Goal: Task Accomplishment & Management: Complete application form

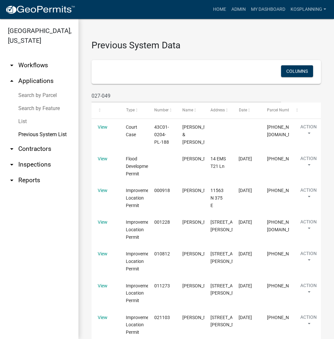
select select "3: 100"
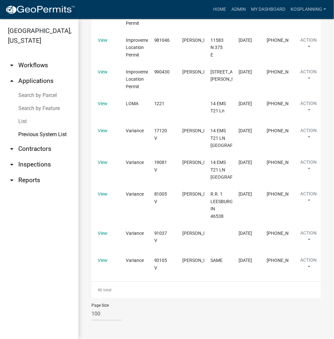
click at [43, 147] on link "arrow_drop_down Contractors" at bounding box center [39, 149] width 78 height 16
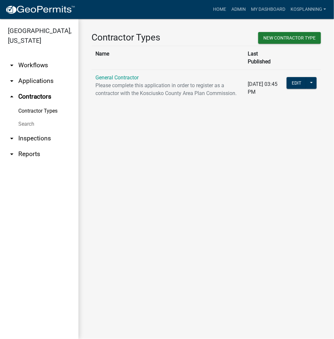
click at [117, 74] on link "General Contractor" at bounding box center [116, 77] width 43 height 6
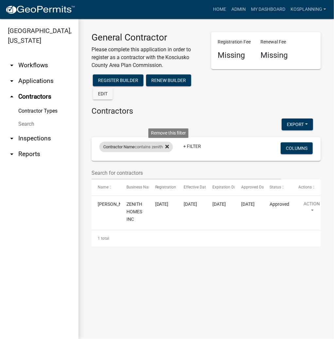
click at [169, 146] on icon at bounding box center [167, 147] width 4 height 4
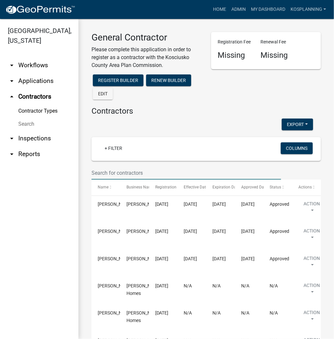
click at [111, 172] on input "text" at bounding box center [185, 172] width 189 height 13
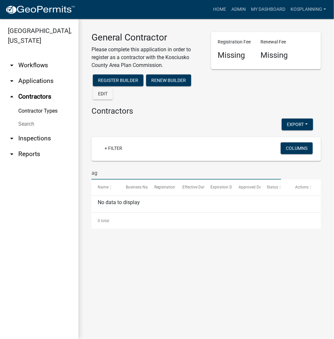
type input "a"
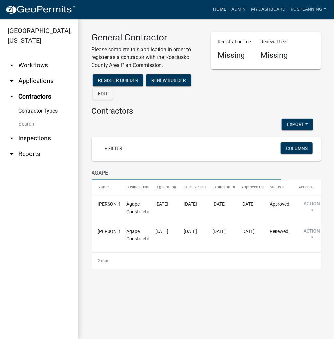
type input "AGAPE"
click at [220, 8] on link "Home" at bounding box center [219, 9] width 18 height 12
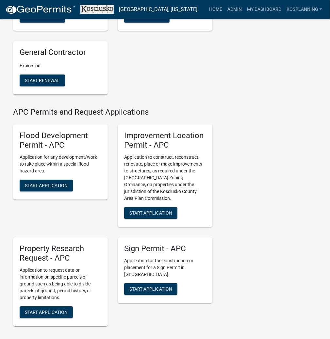
scroll to position [627, 0]
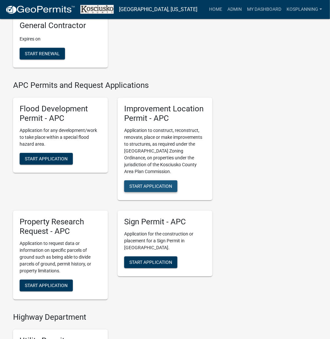
click at [169, 189] on span "Start Application" at bounding box center [150, 185] width 43 height 5
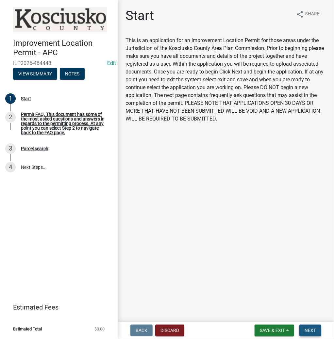
click at [309, 328] on span "Next" at bounding box center [309, 330] width 11 height 5
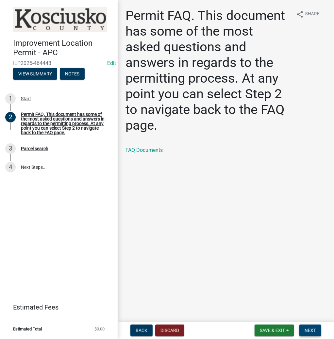
click at [309, 326] on button "Next" at bounding box center [310, 331] width 22 height 12
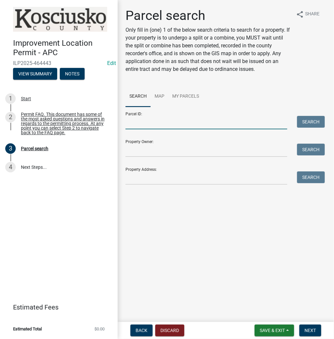
click at [144, 120] on input "Parcel ID:" at bounding box center [206, 122] width 162 height 13
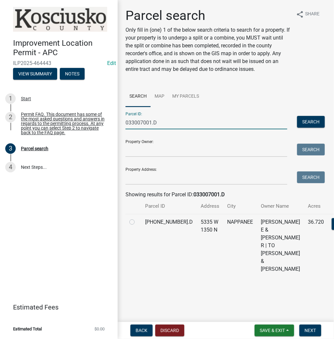
type input "033007001.D"
click at [137, 218] on label at bounding box center [137, 218] width 0 height 0
click at [137, 222] on input "radio" at bounding box center [139, 220] width 4 height 4
radio input "true"
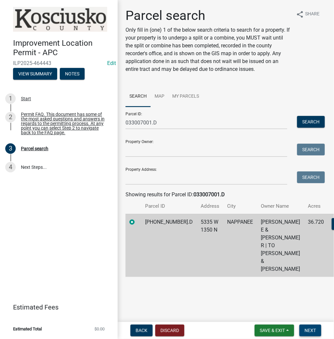
click at [309, 330] on span "Next" at bounding box center [309, 330] width 11 height 5
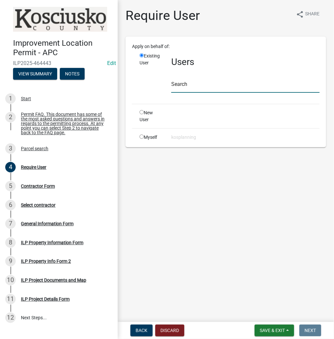
click at [205, 85] on input "text" at bounding box center [245, 85] width 148 height 13
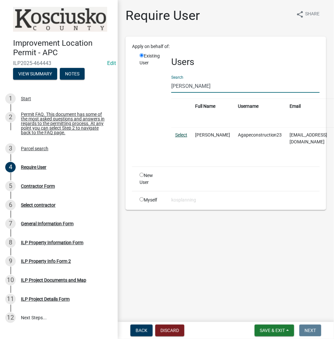
type input "[PERSON_NAME]"
click at [185, 135] on link "Select" at bounding box center [181, 134] width 12 height 5
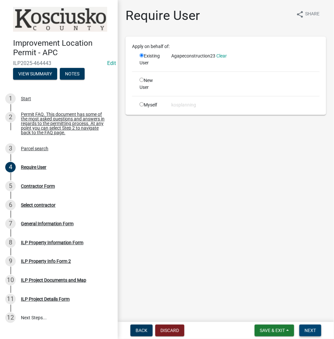
click at [318, 326] on button "Next" at bounding box center [310, 331] width 22 height 12
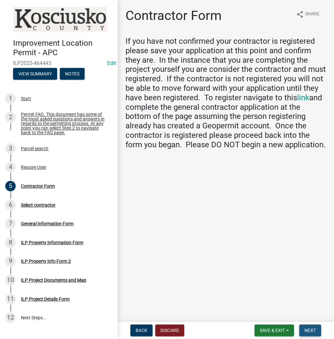
click at [313, 334] on button "Next" at bounding box center [310, 331] width 22 height 12
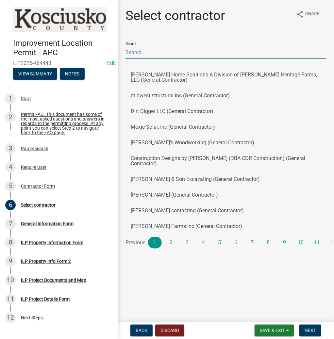
click at [141, 49] on input "Search" at bounding box center [225, 52] width 200 height 13
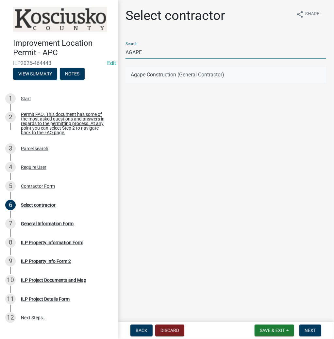
type input "AGAPE"
click at [147, 68] on button "Agape Construction (General Contractor)" at bounding box center [225, 75] width 200 height 16
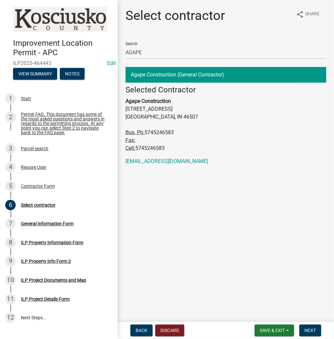
drag, startPoint x: 150, startPoint y: 133, endPoint x: 178, endPoint y: 132, distance: 27.8
click at [178, 132] on address "Selected Contractor Agape Construction [STREET_ADDRESS] Bus. Ph: [PHONE_NUMBER]…" at bounding box center [225, 118] width 200 height 67
copy span "5745246583"
click at [307, 329] on span "Next" at bounding box center [309, 330] width 11 height 5
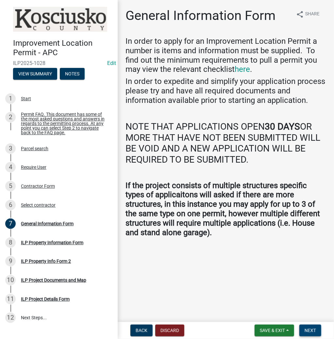
click at [309, 329] on span "Next" at bounding box center [309, 330] width 11 height 5
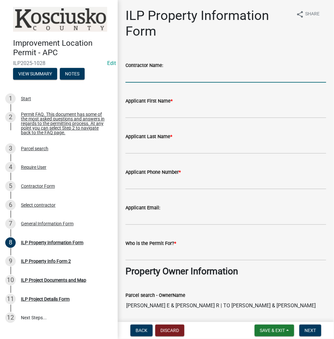
click at [137, 76] on input "Contractor Name:" at bounding box center [225, 75] width 200 height 13
type input "AGAPE CONSTRUCTION"
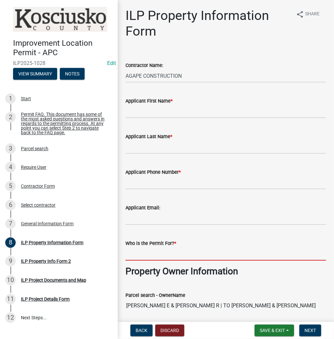
click at [142, 253] on input "Who is the Permit For? *" at bounding box center [225, 253] width 200 height 13
type input "[PERSON_NAME]"
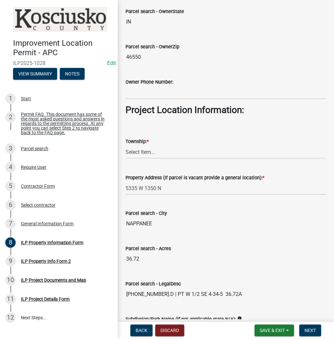
scroll to position [392, 0]
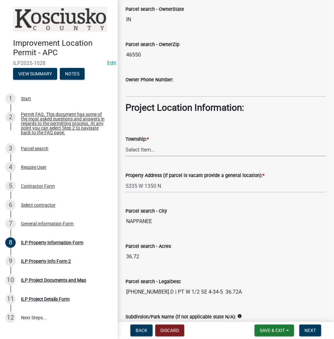
click at [137, 149] on select "Select Item... [PERSON_NAME] - Elkhart Co Clay Etna [GEOGRAPHIC_DATA][PERSON_NA…" at bounding box center [225, 149] width 200 height 13
click at [125, 143] on select "Select Item... [PERSON_NAME] - Elkhart Co Clay Etna [GEOGRAPHIC_DATA][PERSON_NA…" at bounding box center [225, 149] width 200 height 13
select select "932d3346-0424-47ac-88f9-944c5d60a60e"
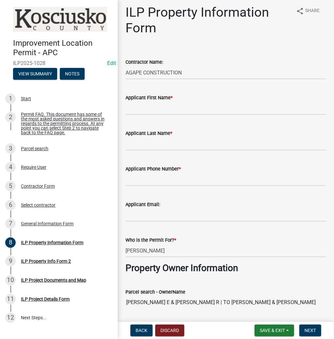
scroll to position [0, 0]
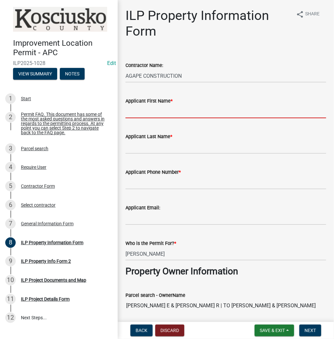
click at [143, 110] on input "Applicant First Name *" at bounding box center [225, 111] width 200 height 13
type input "[PERSON_NAME]"
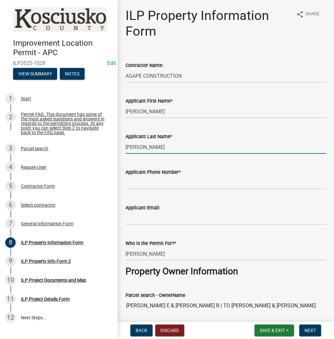
type input "[PERSON_NAME]"
drag, startPoint x: 146, startPoint y: 179, endPoint x: 173, endPoint y: 176, distance: 27.9
click at [146, 180] on input "Applicant Phone Number *" at bounding box center [225, 182] width 200 height 13
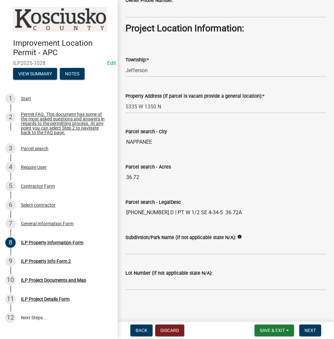
scroll to position [472, 0]
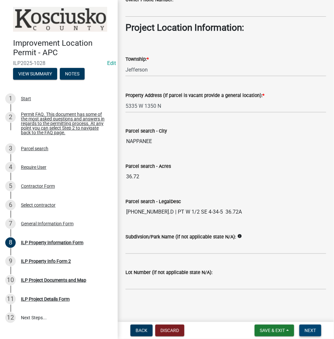
type input "[PHONE_NUMBER]"
click at [315, 328] on button "Next" at bounding box center [310, 331] width 22 height 12
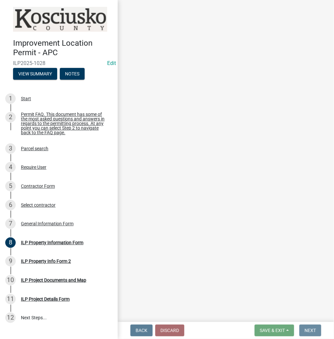
scroll to position [0, 0]
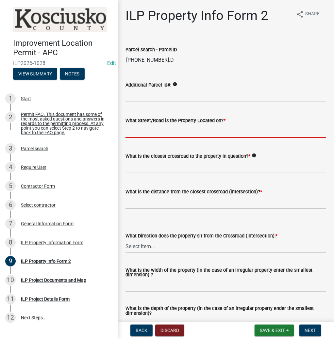
drag, startPoint x: 161, startPoint y: 133, endPoint x: 163, endPoint y: 128, distance: 5.1
click at [161, 132] on input "What Street/Road is the Property Located on? *" at bounding box center [225, 130] width 200 height 13
type input "1350 N"
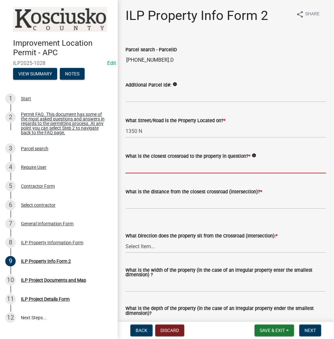
click at [144, 168] on input "What is the closest crossroad to the property in question? *" at bounding box center [225, 166] width 200 height 13
type input "500 W"
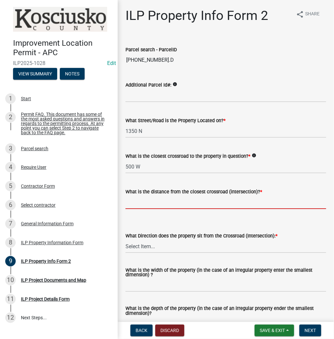
click at [151, 198] on input "text" at bounding box center [225, 202] width 200 height 13
type input "1293"
click at [143, 246] on select "Select Item... N NE NW S SE SW E W" at bounding box center [225, 246] width 200 height 13
click at [125, 240] on select "Select Item... N NE NW S SE SW E W" at bounding box center [225, 246] width 200 height 13
select select "7b11be74-d7bb-4878-8b50-4ecdc0000cbf"
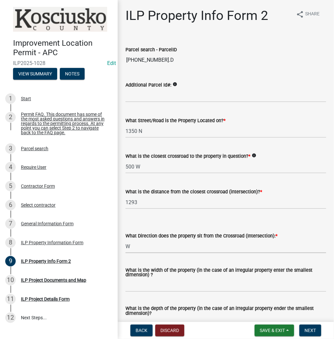
scroll to position [104, 0]
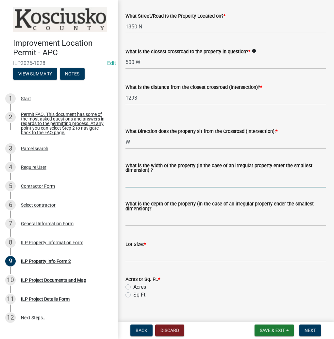
click at [139, 179] on input "What is the width of the property (in the case of an irregular property enter t…" at bounding box center [225, 180] width 200 height 13
type input "VARIES"
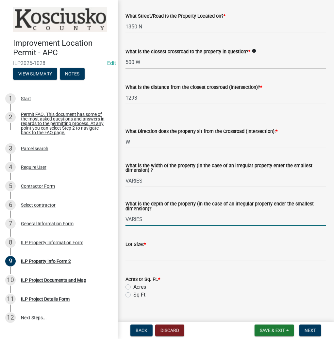
type input "VARIES"
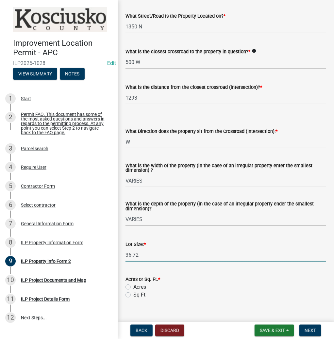
type input "36.72"
click at [133, 287] on label "Acres" at bounding box center [139, 287] width 13 height 8
click at [133, 287] on input "Acres" at bounding box center [135, 285] width 4 height 4
radio input "true"
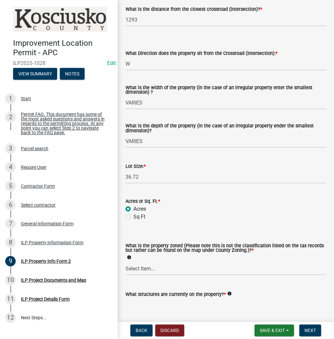
scroll to position [183, 0]
click at [152, 268] on select "Select Item... Agricultural Agricultural 2 Commercial Environmental Industrial …" at bounding box center [225, 267] width 200 height 13
click at [125, 262] on select "Select Item... Agricultural Agricultural 2 Commercial Environmental Industrial …" at bounding box center [225, 267] width 200 height 13
select select "ea119d11-e52e-4559-b746-af06211fe819"
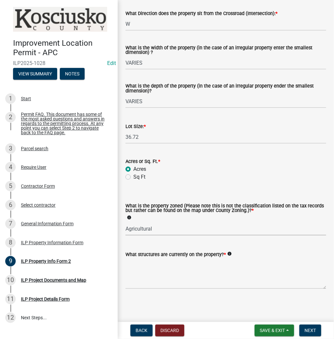
scroll to position [223, 0]
click at [146, 268] on textarea "What structures are currently on the property? *" at bounding box center [225, 273] width 200 height 31
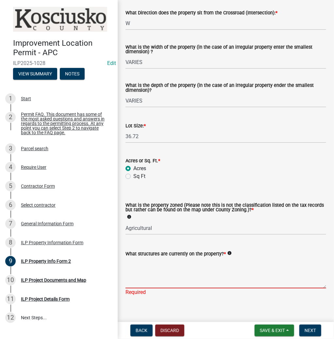
click at [151, 270] on textarea "What structures are currently on the property? *" at bounding box center [225, 273] width 200 height 31
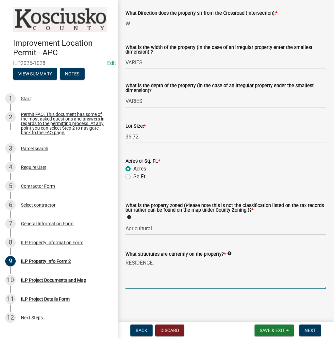
click at [168, 261] on textarea "RESIDENCE," at bounding box center [225, 273] width 200 height 31
type textarea "RESIDENCE & AG ACC BLDGS"
click at [309, 328] on span "Next" at bounding box center [309, 330] width 11 height 5
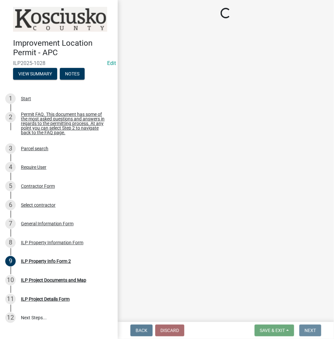
scroll to position [0, 0]
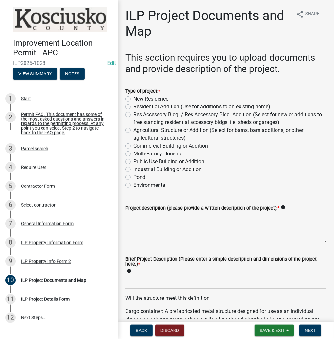
click at [133, 130] on label "Agricultural Structure or Addition (Select for barns, barn additions, or other …" at bounding box center [229, 134] width 193 height 16
click at [133, 130] on input "Agricultural Structure or Addition (Select for barns, barn additions, or other …" at bounding box center [135, 128] width 4 height 4
radio input "true"
click at [136, 214] on textarea "Project description (please provide a written description of the project): *" at bounding box center [225, 227] width 200 height 31
type textarea "61.4X565 CONFINEMENT"
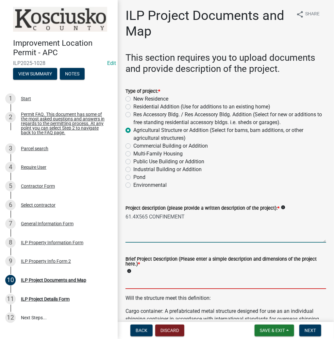
click at [133, 282] on input "Brief Project Description (Please enter a simple description and dimensions of …" at bounding box center [225, 282] width 200 height 13
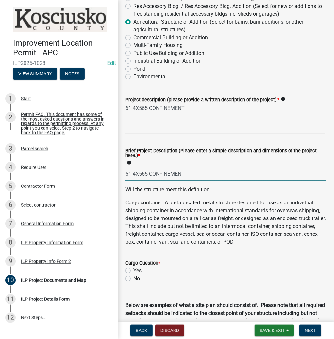
scroll to position [209, 0]
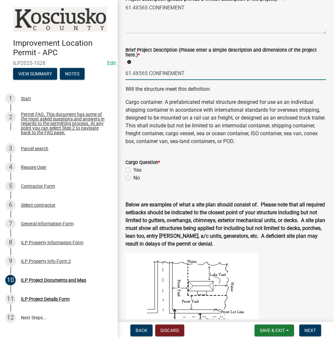
type input "61.4X565 CONFINEMENT"
click at [133, 179] on label "No" at bounding box center [136, 178] width 7 height 8
click at [133, 178] on input "No" at bounding box center [135, 176] width 4 height 4
radio input "true"
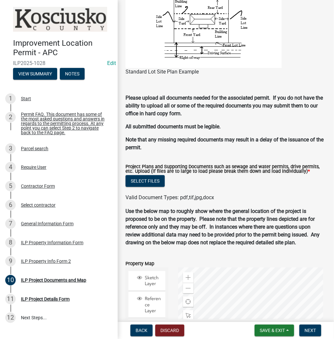
scroll to position [589, 0]
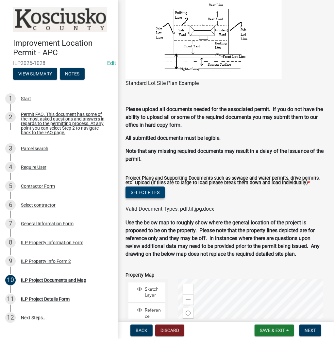
click at [155, 196] on button "Select files" at bounding box center [144, 192] width 39 height 12
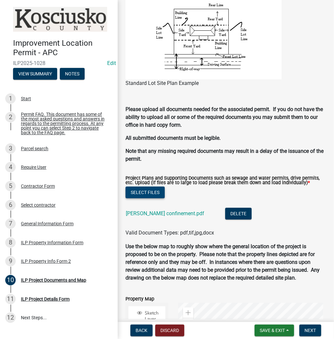
click at [157, 195] on button "Select files" at bounding box center [144, 192] width 39 height 12
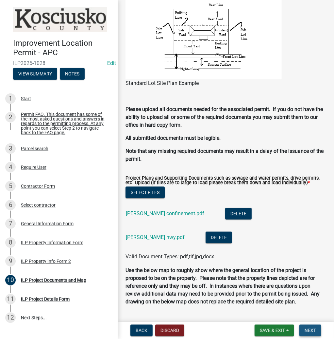
click at [312, 328] on span "Next" at bounding box center [309, 330] width 11 height 5
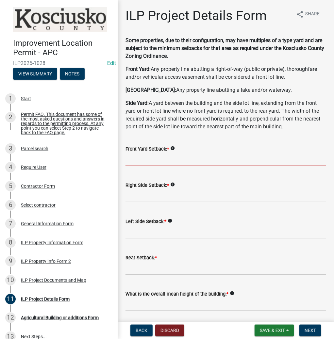
click at [132, 159] on input "text" at bounding box center [225, 159] width 200 height 13
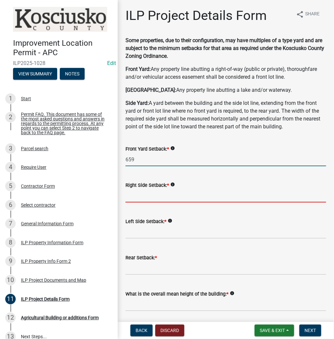
type input "659.0"
click at [136, 195] on input "text" at bounding box center [225, 195] width 200 height 13
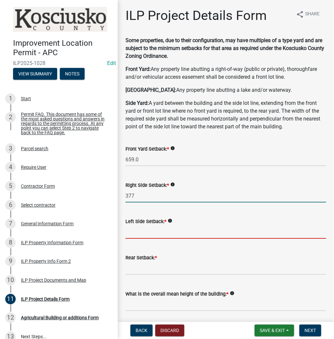
type input "377.0"
click at [136, 232] on input "text" at bounding box center [225, 231] width 200 height 13
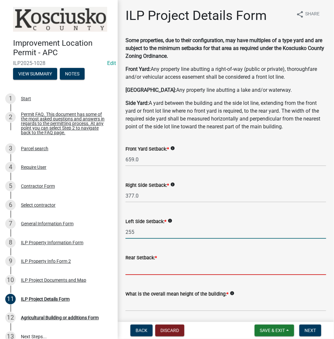
type input "255.0"
click at [135, 271] on input "text" at bounding box center [225, 267] width 200 height 13
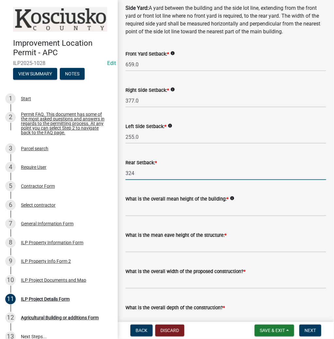
scroll to position [104, 0]
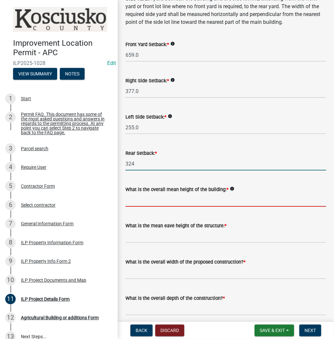
type input "324.0"
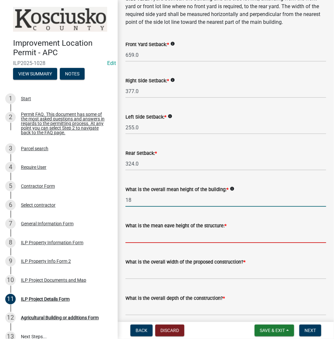
type input "18.0"
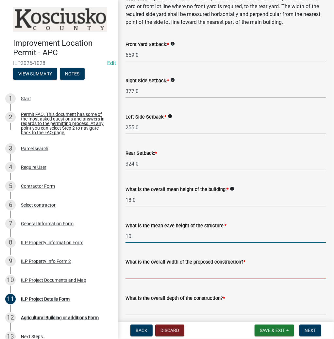
type input "10.0"
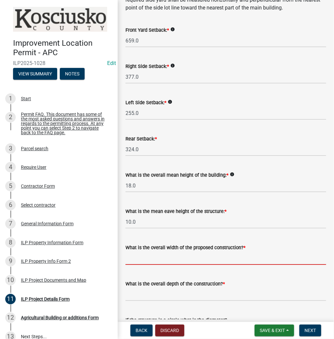
scroll to position [131, 0]
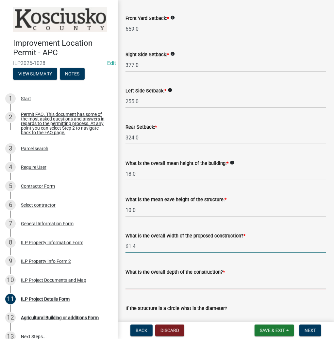
type input "61.40"
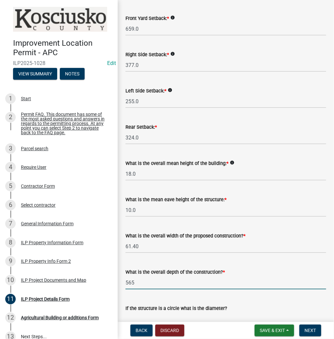
scroll to position [261, 0]
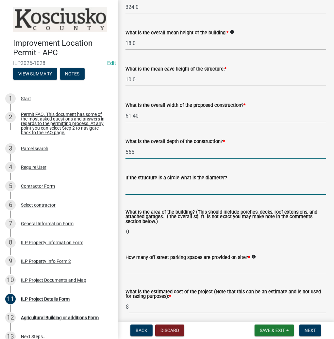
type input "565.00"
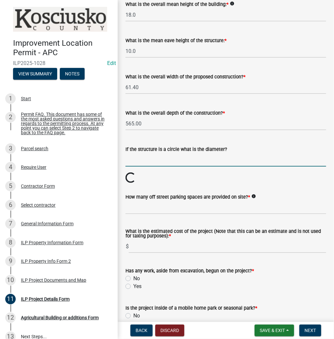
scroll to position [340, 0]
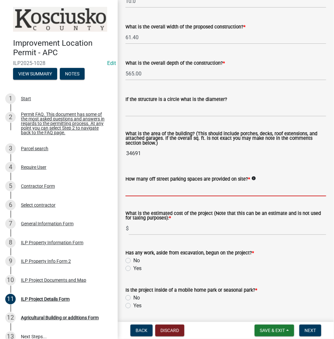
click at [150, 190] on input "text" at bounding box center [225, 189] width 200 height 13
type input "4"
type input "600000"
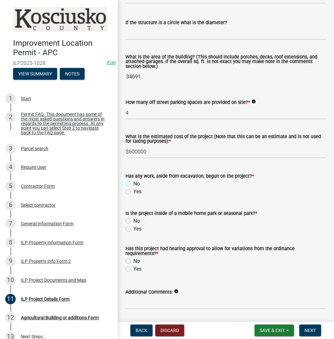
scroll to position [418, 0]
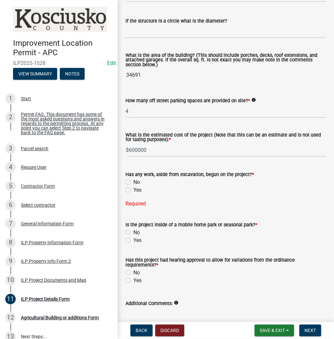
click at [133, 180] on label "No" at bounding box center [136, 182] width 7 height 8
click at [133, 180] on input "No" at bounding box center [135, 180] width 4 height 4
radio input "true"
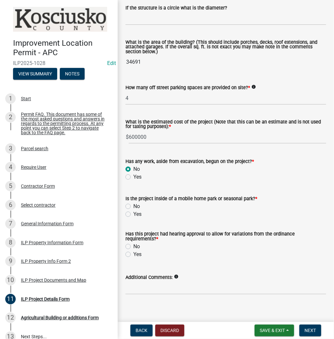
scroll to position [437, 0]
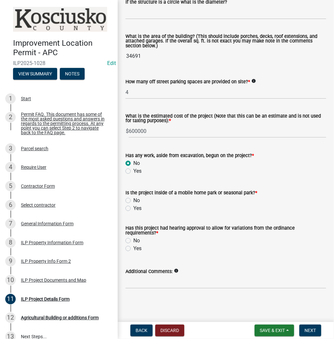
click at [133, 199] on label "No" at bounding box center [136, 201] width 7 height 8
click at [133, 199] on input "No" at bounding box center [135, 199] width 4 height 4
radio input "true"
click at [133, 239] on label "No" at bounding box center [136, 241] width 7 height 8
click at [133, 239] on input "No" at bounding box center [135, 239] width 4 height 4
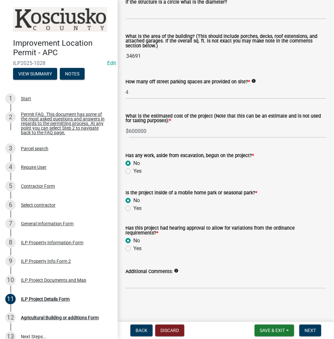
radio input "true"
click at [303, 330] on button "Next" at bounding box center [310, 331] width 22 height 12
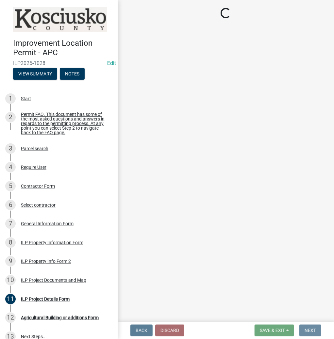
scroll to position [0, 0]
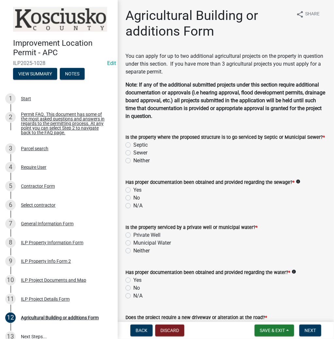
click at [133, 143] on label "Septic" at bounding box center [140, 145] width 14 height 8
click at [133, 143] on input "Septic" at bounding box center [135, 143] width 4 height 4
radio input "true"
click at [133, 189] on label "Yes" at bounding box center [137, 190] width 8 height 8
click at [133, 189] on input "Yes" at bounding box center [135, 188] width 4 height 4
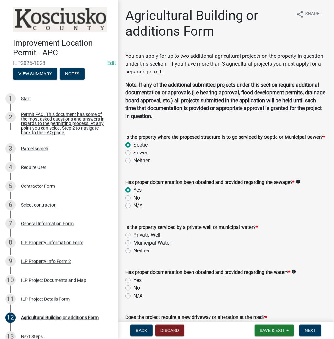
radio input "true"
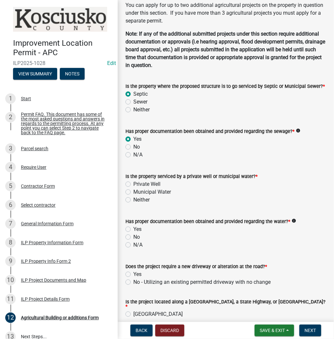
scroll to position [52, 0]
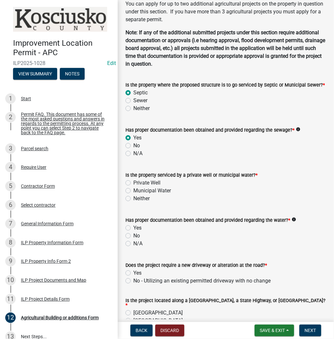
click at [133, 181] on label "Private Well" at bounding box center [146, 183] width 27 height 8
click at [133, 181] on input "Private Well" at bounding box center [135, 181] width 4 height 4
radio input "true"
click at [133, 227] on label "Yes" at bounding box center [137, 228] width 8 height 8
click at [133, 227] on input "Yes" at bounding box center [135, 226] width 4 height 4
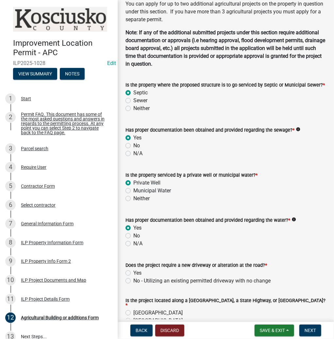
radio input "true"
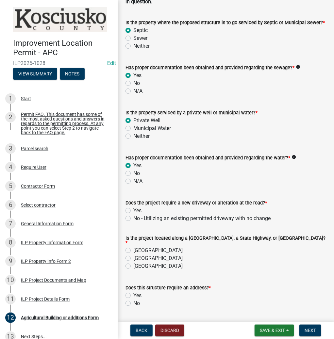
scroll to position [131, 0]
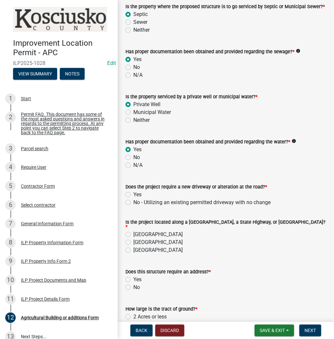
click at [133, 193] on label "Yes" at bounding box center [137, 195] width 8 height 8
click at [133, 193] on input "Yes" at bounding box center [135, 193] width 4 height 4
radio input "true"
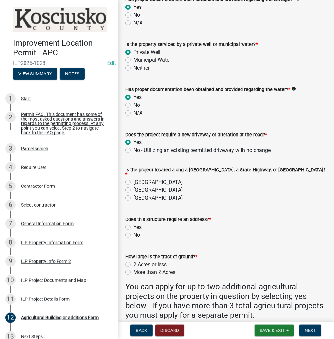
click at [133, 179] on label "[GEOGRAPHIC_DATA]" at bounding box center [157, 182] width 49 height 8
click at [133, 179] on input "[GEOGRAPHIC_DATA]" at bounding box center [135, 180] width 4 height 4
radio input "true"
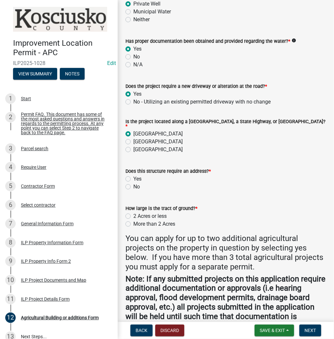
scroll to position [235, 0]
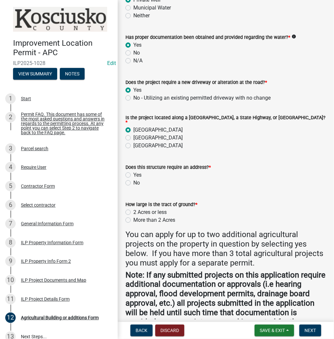
click at [133, 179] on label "No" at bounding box center [136, 183] width 7 height 8
click at [133, 179] on input "No" at bounding box center [135, 181] width 4 height 4
radio input "true"
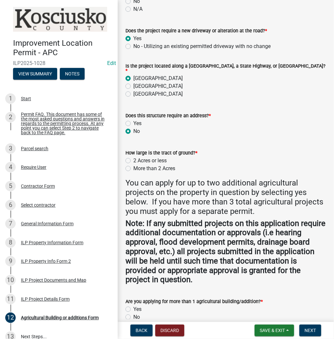
scroll to position [287, 0]
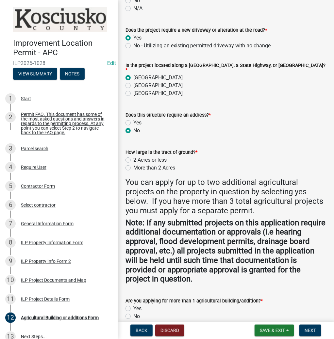
click at [133, 166] on label "More than 2 Acres" at bounding box center [154, 168] width 42 height 8
click at [133, 166] on input "More than 2 Acres" at bounding box center [135, 166] width 4 height 4
radio input "true"
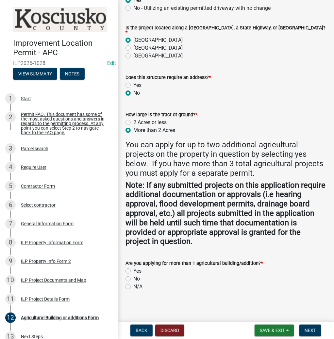
click at [133, 268] on label "Yes" at bounding box center [137, 271] width 8 height 8
click at [133, 268] on input "Yes" at bounding box center [135, 269] width 4 height 4
radio input "true"
click at [310, 330] on span "Next" at bounding box center [309, 330] width 11 height 5
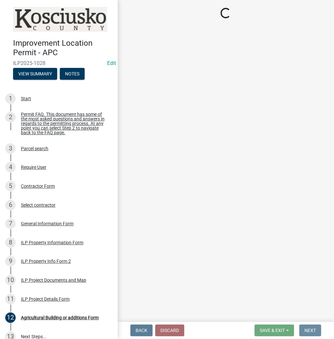
scroll to position [0, 0]
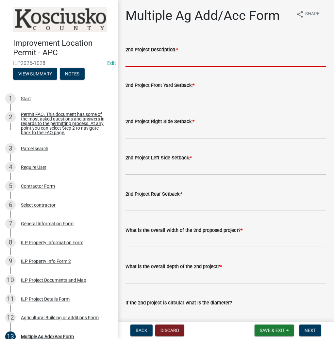
click at [157, 61] on input "2nd Project Description: *" at bounding box center [225, 60] width 200 height 13
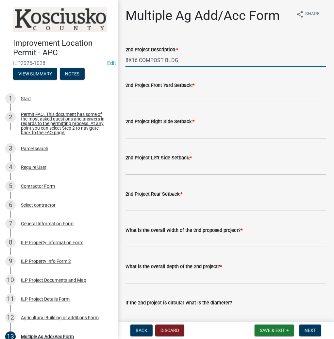
type input "8X16 COMPOST BLDG"
click at [153, 97] on input "text" at bounding box center [225, 95] width 200 height 13
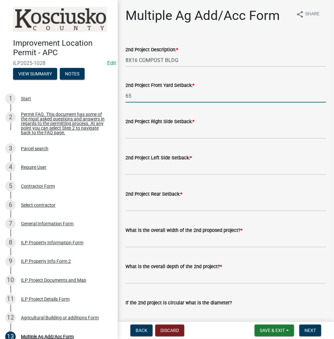
type input "6"
type input "600"
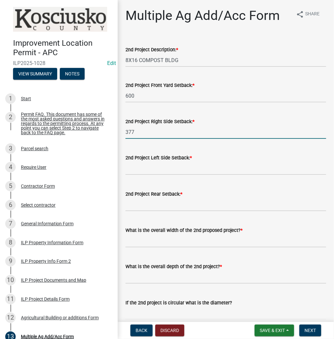
type input "377"
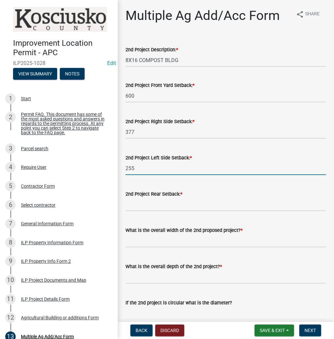
type input "255"
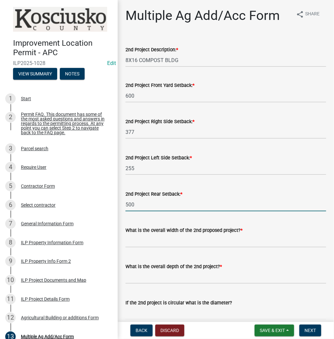
type input "500"
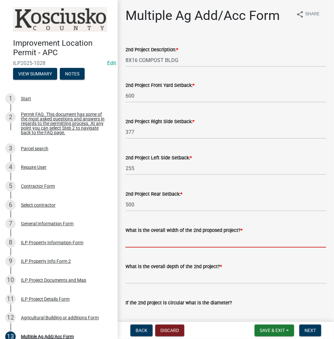
scroll to position [26, 0]
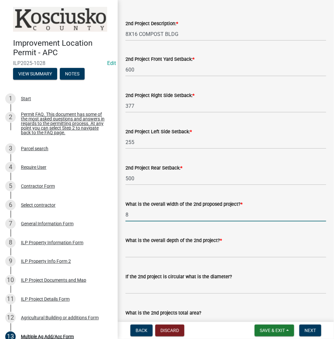
type input "8"
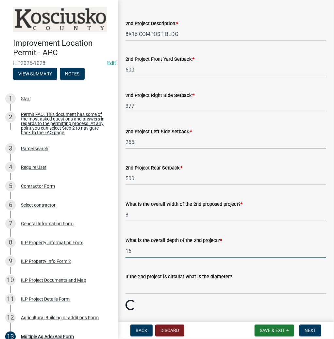
type input "16"
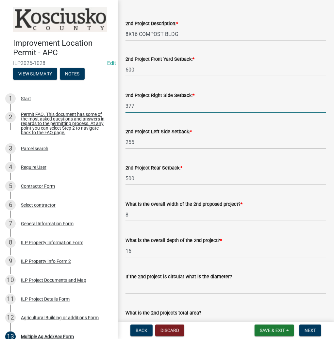
click at [145, 106] on input "377" at bounding box center [225, 105] width 200 height 13
drag, startPoint x: 151, startPoint y: 69, endPoint x: 116, endPoint y: 68, distance: 35.6
click at [116, 68] on div "Improvement Location Permit - APC ILP2025-1028 Edit View Summary Notes 1 Start …" at bounding box center [167, 169] width 334 height 339
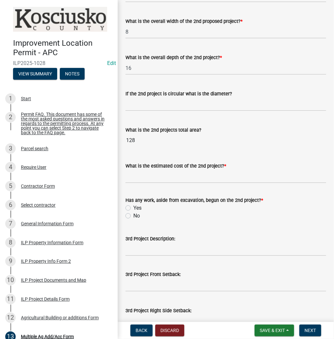
scroll to position [261, 0]
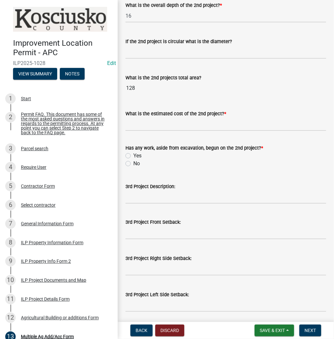
type input "659"
click at [139, 127] on input "What is the estimated cost of the 2nd project? *" at bounding box center [225, 124] width 200 height 13
type input "0"
click at [133, 162] on label "No" at bounding box center [136, 164] width 7 height 8
click at [133, 162] on input "No" at bounding box center [135, 162] width 4 height 4
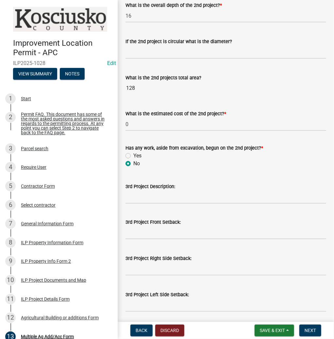
radio input "true"
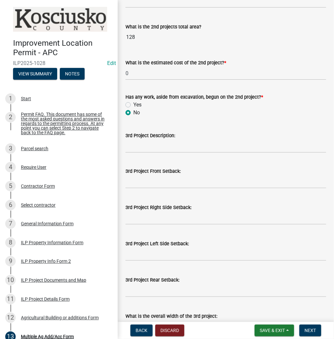
scroll to position [313, 0]
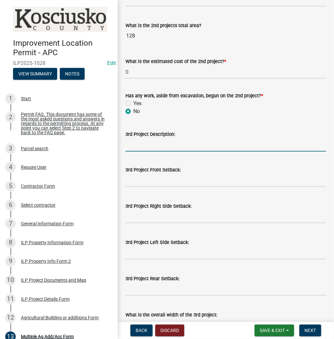
click at [130, 144] on input "3rd Project Description:" at bounding box center [225, 144] width 200 height 13
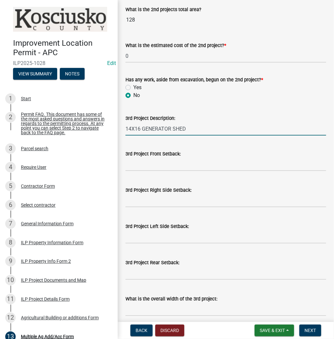
scroll to position [392, 0]
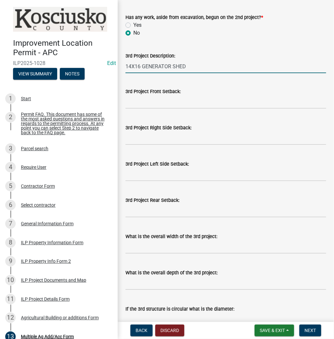
type input "14X16 GENERATOR SHED"
click at [133, 104] on input "text" at bounding box center [225, 101] width 200 height 13
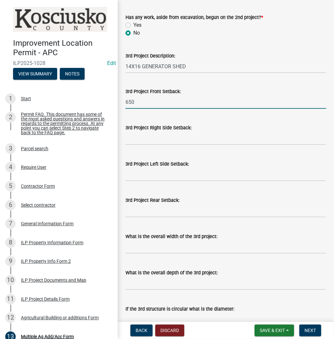
type input "650"
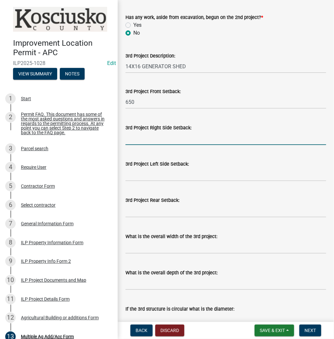
scroll to position [444, 0]
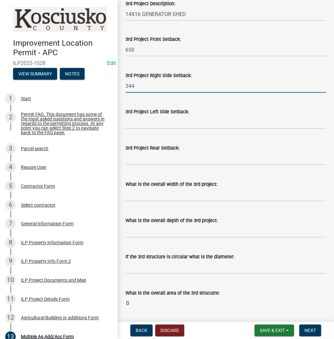
type input "344"
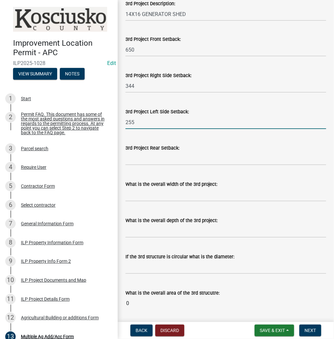
type input "255"
type input "500"
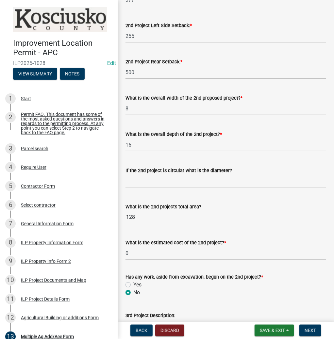
scroll to position [131, 0]
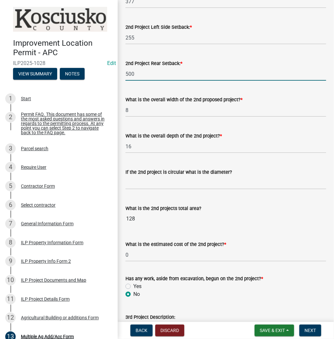
click at [109, 77] on div "Improvement Location Permit - APC ILP2025-1028 Edit View Summary Notes 1 Start …" at bounding box center [167, 169] width 334 height 339
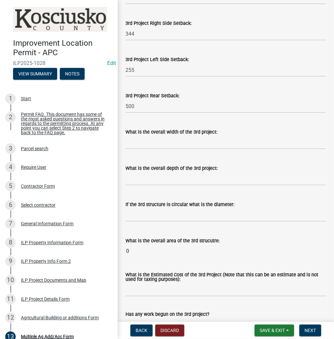
scroll to position [522, 0]
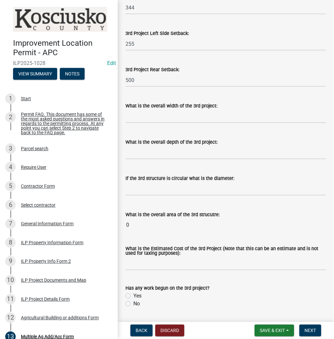
type input "324"
click at [142, 118] on input "text" at bounding box center [225, 116] width 200 height 13
type input "14"
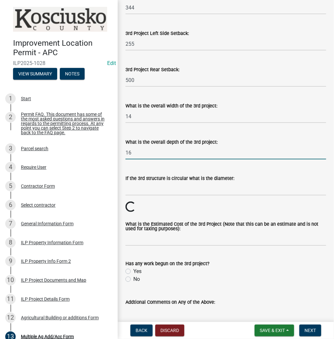
type input "16"
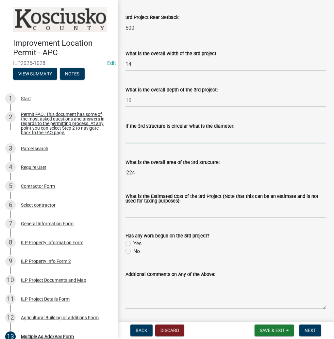
scroll to position [595, 0]
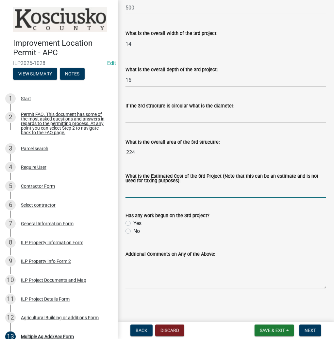
click at [140, 189] on input "text" at bounding box center [225, 190] width 200 height 13
type input "0"
click at [125, 231] on div "Has any work begun on the 3rd project? Yes No" at bounding box center [225, 219] width 210 height 31
click at [133, 231] on label "No" at bounding box center [136, 231] width 7 height 8
click at [133, 231] on input "No" at bounding box center [135, 229] width 4 height 4
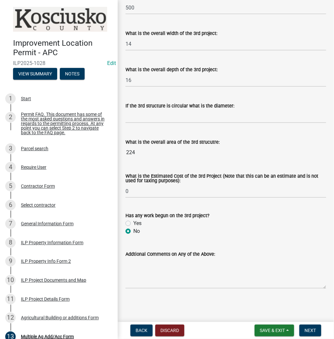
radio input "true"
click at [309, 330] on span "Next" at bounding box center [309, 330] width 11 height 5
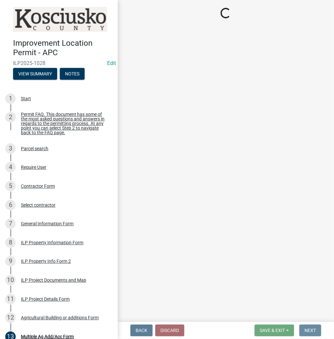
scroll to position [0, 0]
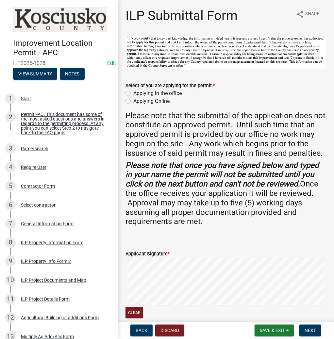
click at [133, 93] on label "Applying in the office" at bounding box center [157, 93] width 48 height 8
click at [133, 93] on input "Applying in the office" at bounding box center [135, 91] width 4 height 4
radio input "true"
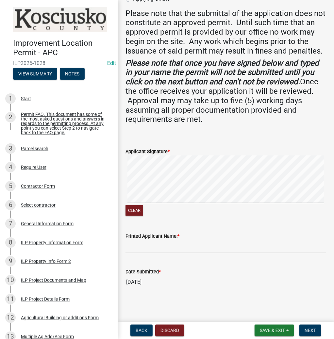
scroll to position [111, 0]
click at [134, 241] on input "Printed Applicant Name: *" at bounding box center [225, 246] width 200 height 13
type input "[PERSON_NAME]"
click at [313, 332] on span "Next" at bounding box center [309, 330] width 11 height 5
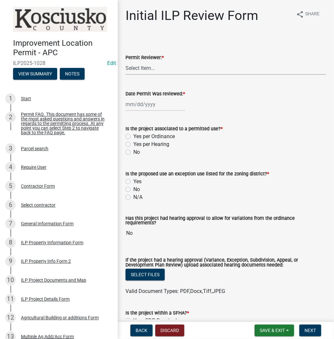
click at [150, 65] on select "Select Item... MMS LT AT CS [PERSON_NAME]" at bounding box center [225, 67] width 200 height 13
click at [125, 61] on select "Select Item... MMS LT AT CS [PERSON_NAME]" at bounding box center [225, 67] width 200 height 13
select select "c872cdc8-ca01-49f1-a213-e4b05fa58cd2"
click at [143, 108] on div at bounding box center [155, 104] width 60 height 13
select select "8"
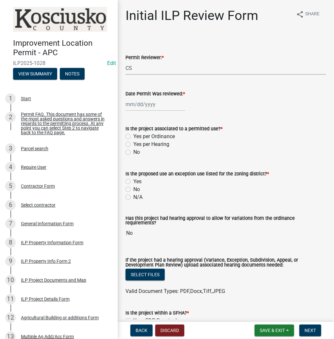
select select "2025"
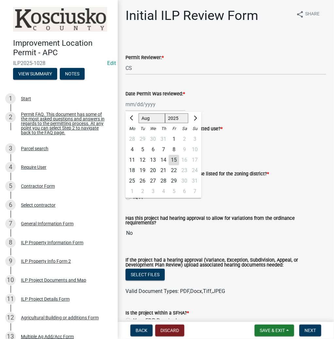
click at [174, 160] on div "15" at bounding box center [173, 160] width 10 height 10
type input "[DATE]"
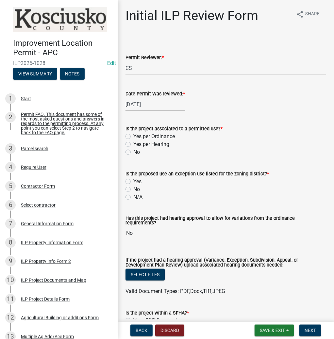
click at [133, 138] on label "Yes per Ordinance" at bounding box center [153, 137] width 41 height 8
click at [133, 137] on input "Yes per Ordinance" at bounding box center [135, 135] width 4 height 4
radio input "true"
drag, startPoint x: 127, startPoint y: 187, endPoint x: 135, endPoint y: 196, distance: 12.5
click at [133, 188] on label "No" at bounding box center [136, 189] width 7 height 8
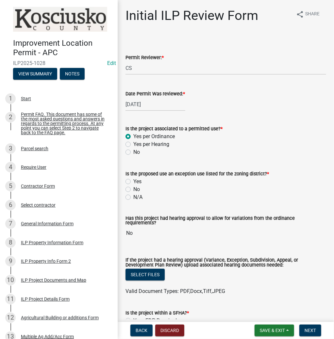
click at [133, 188] on input "No" at bounding box center [135, 187] width 4 height 4
radio input "true"
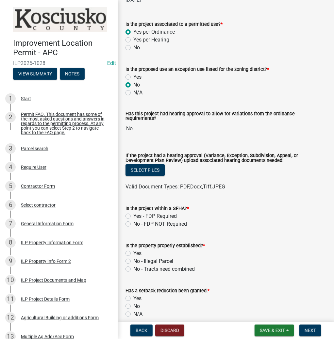
scroll to position [157, 0]
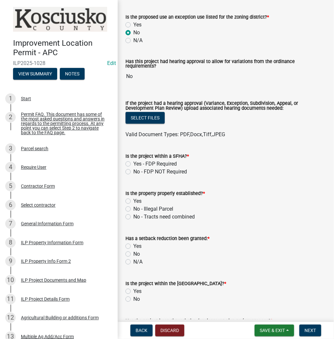
click at [131, 168] on div "No - FDP NOT Required" at bounding box center [225, 172] width 200 height 8
click at [133, 169] on label "No - FDP NOT Required" at bounding box center [160, 172] width 54 height 8
click at [133, 169] on input "No - FDP NOT Required" at bounding box center [135, 170] width 4 height 4
radio input "true"
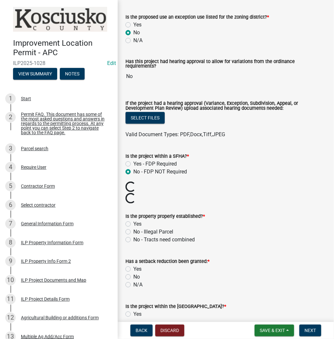
scroll to position [209, 0]
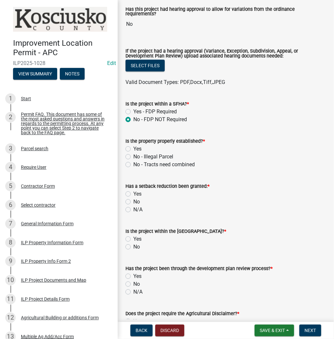
click at [133, 146] on label "Yes" at bounding box center [137, 149] width 8 height 8
click at [133, 146] on input "Yes" at bounding box center [135, 147] width 4 height 4
radio input "true"
click at [133, 200] on label "No" at bounding box center [136, 202] width 7 height 8
click at [133, 200] on input "No" at bounding box center [135, 200] width 4 height 4
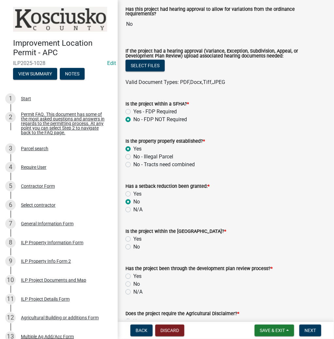
radio input "true"
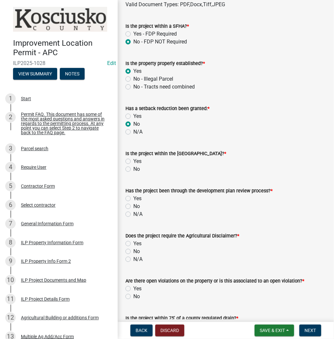
scroll to position [287, 0]
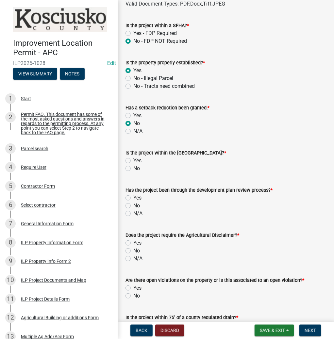
click at [133, 165] on label "No" at bounding box center [136, 169] width 7 height 8
click at [133, 165] on input "No" at bounding box center [135, 167] width 4 height 4
radio input "true"
click at [133, 202] on label "No" at bounding box center [136, 206] width 7 height 8
click at [133, 202] on input "No" at bounding box center [135, 204] width 4 height 4
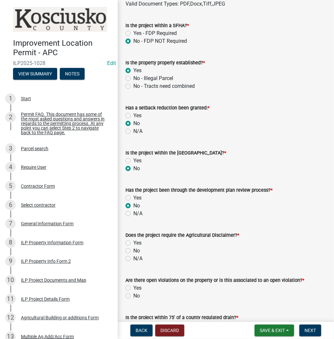
radio input "true"
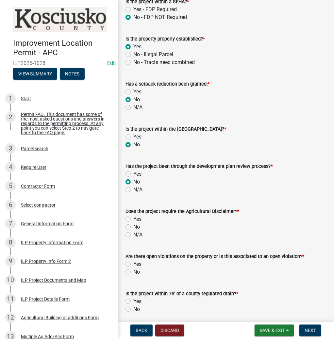
scroll to position [340, 0]
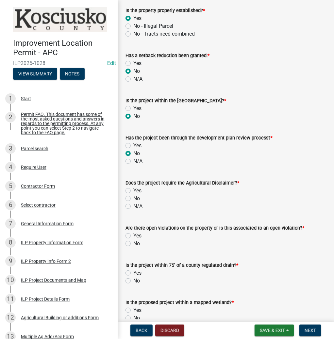
click at [133, 196] on label "No" at bounding box center [136, 199] width 7 height 8
click at [133, 196] on input "No" at bounding box center [135, 197] width 4 height 4
radio input "true"
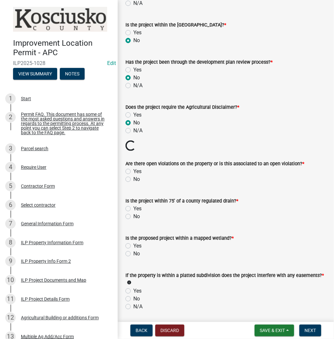
scroll to position [418, 0]
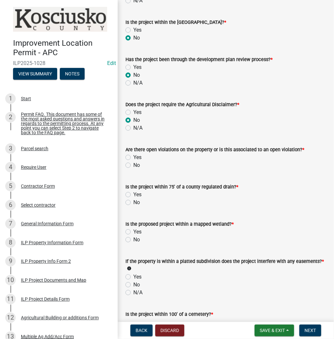
click at [133, 163] on label "No" at bounding box center [136, 165] width 7 height 8
click at [133, 163] on input "No" at bounding box center [135, 163] width 4 height 4
radio input "true"
click at [133, 199] on label "No" at bounding box center [136, 202] width 7 height 8
click at [133, 199] on input "No" at bounding box center [135, 200] width 4 height 4
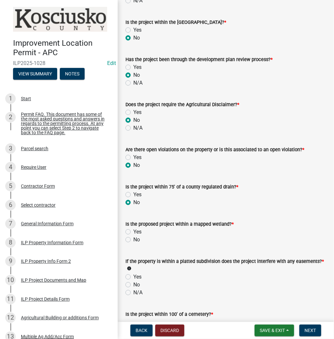
radio input "true"
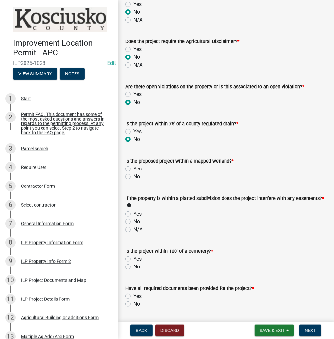
scroll to position [496, 0]
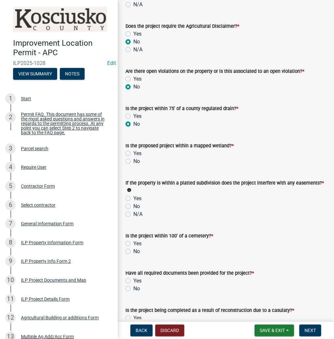
click at [133, 159] on label "No" at bounding box center [136, 161] width 7 height 8
click at [133, 159] on input "No" at bounding box center [135, 159] width 4 height 4
radio input "true"
click at [133, 202] on label "No" at bounding box center [136, 206] width 7 height 8
click at [133, 202] on input "No" at bounding box center [135, 204] width 4 height 4
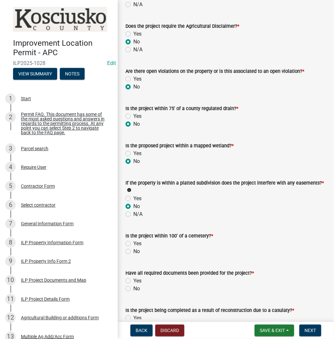
radio input "true"
click at [133, 248] on label "No" at bounding box center [136, 251] width 7 height 8
click at [133, 248] on input "No" at bounding box center [135, 249] width 4 height 4
radio input "true"
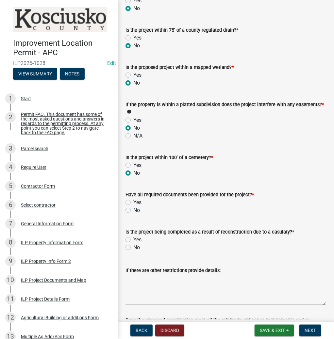
click at [133, 200] on label "Yes" at bounding box center [137, 202] width 8 height 8
click at [133, 200] on input "Yes" at bounding box center [135, 200] width 4 height 4
radio input "true"
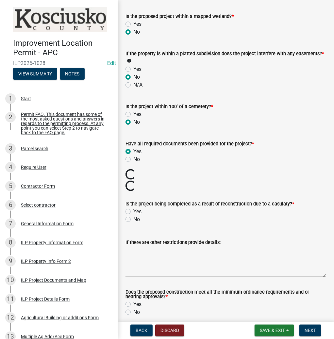
scroll to position [627, 0]
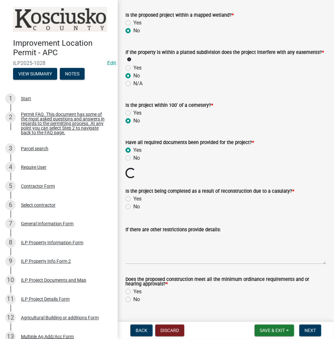
click at [133, 204] on label "No" at bounding box center [136, 207] width 7 height 8
click at [133, 204] on input "No" at bounding box center [135, 205] width 4 height 4
radio input "true"
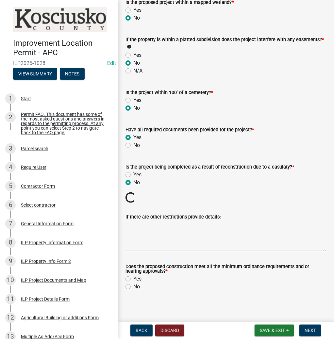
scroll to position [628, 0]
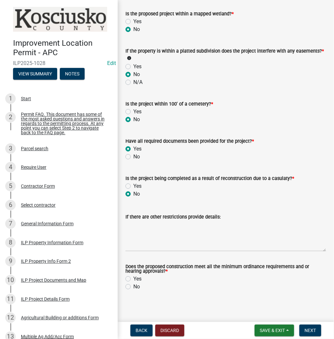
click at [133, 275] on label "Yes" at bounding box center [137, 279] width 8 height 8
click at [133, 275] on input "Yes" at bounding box center [135, 277] width 4 height 4
radio input "true"
click at [307, 326] on button "Next" at bounding box center [310, 331] width 22 height 12
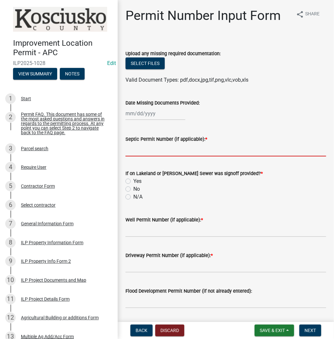
click at [138, 150] on input "Septic Permit Number (if applicable): *" at bounding box center [225, 149] width 200 height 13
type input "STATE"
click at [133, 188] on label "No" at bounding box center [136, 189] width 7 height 8
click at [133, 188] on input "No" at bounding box center [135, 187] width 4 height 4
radio input "true"
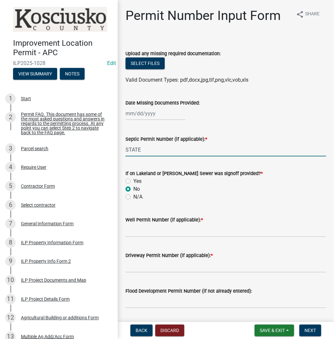
drag, startPoint x: 135, startPoint y: 148, endPoint x: 116, endPoint y: 141, distance: 20.3
click at [119, 144] on div "Permit Number Input Form share Share Upload any missing required documentation:…" at bounding box center [226, 273] width 216 height 531
type input "IDEM"
click at [136, 232] on input "Well Permit Number (if applicable): *" at bounding box center [225, 230] width 200 height 13
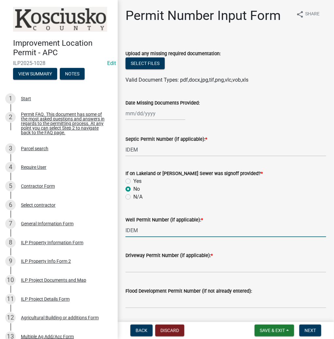
type input "IDEM"
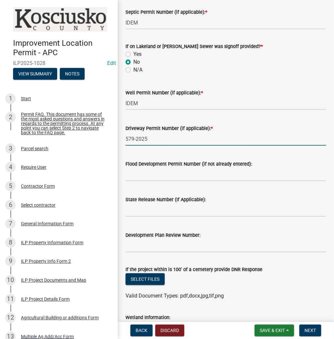
scroll to position [131, 0]
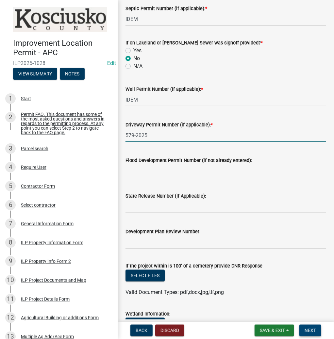
type input "579-2025"
click at [309, 330] on span "Next" at bounding box center [309, 330] width 11 height 5
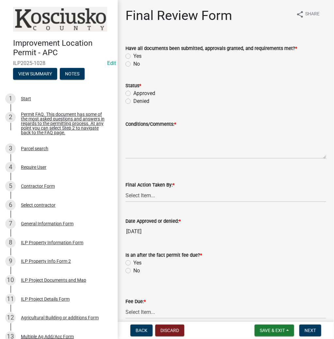
click at [133, 56] on label "Yes" at bounding box center [137, 56] width 8 height 8
click at [133, 56] on input "Yes" at bounding box center [135, 54] width 4 height 4
radio input "true"
click at [133, 92] on label "Approved" at bounding box center [144, 93] width 22 height 8
click at [133, 92] on input "Approved" at bounding box center [135, 91] width 4 height 4
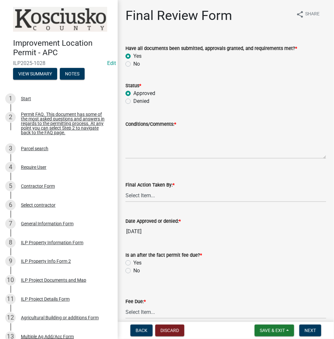
radio input "true"
click at [137, 140] on textarea "Conditions/Comments: *" at bounding box center [225, 143] width 200 height 31
type textarea "AS PRESENTED"
drag, startPoint x: 141, startPoint y: 196, endPoint x: 144, endPoint y: 201, distance: 5.7
click at [142, 196] on select "Select Item... MMS LT AT CS [PERSON_NAME]" at bounding box center [225, 195] width 200 height 13
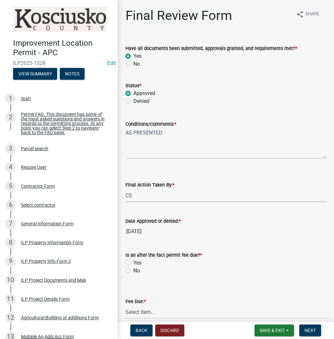
click at [125, 189] on select "Select Item... MMS LT AT CS [PERSON_NAME]" at bounding box center [225, 195] width 200 height 13
select select "c872cdc8-ca01-49f1-a213-e4b05fa58cd2"
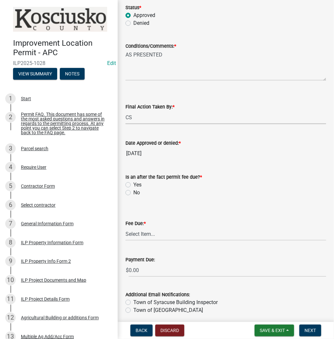
scroll to position [78, 0]
click at [133, 189] on label "No" at bounding box center [136, 192] width 7 height 8
click at [133, 189] on input "No" at bounding box center [135, 190] width 4 height 4
radio input "true"
click at [134, 228] on select "Select Item... N/A $10.00 $25.00 $125.00 $250 $500 $500 + $10.00 for every 10 s…" at bounding box center [225, 233] width 200 height 13
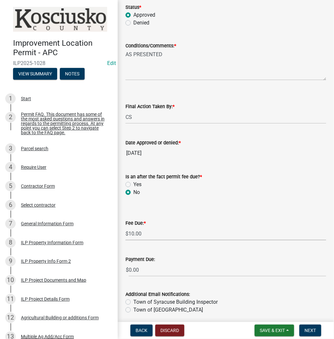
click at [125, 237] on select "Select Item... N/A $10.00 $25.00 $125.00 $250 $500 $500 + $10.00 for every 10 s…" at bounding box center [225, 233] width 200 height 13
select select "6f482d1d-eb35-47e6-92b0-143404755581"
click at [305, 328] on span "Next" at bounding box center [309, 330] width 11 height 5
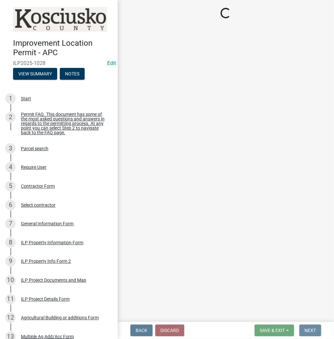
scroll to position [0, 0]
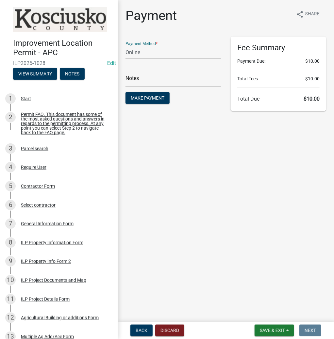
click at [142, 54] on select "Credit Card POS Check Cash Online" at bounding box center [172, 52] width 95 height 13
select select "2: 1"
click at [125, 46] on select "Credit Card POS Check Cash Online" at bounding box center [172, 52] width 95 height 13
click at [140, 80] on input "text" at bounding box center [172, 79] width 95 height 13
type input "ILP 2025-1028"
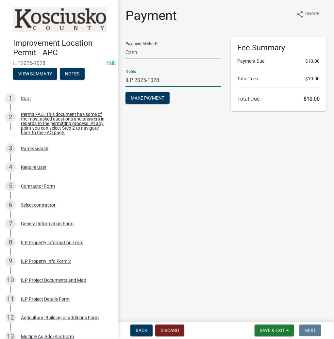
click at [125, 92] on button "Make Payment" at bounding box center [147, 98] width 44 height 12
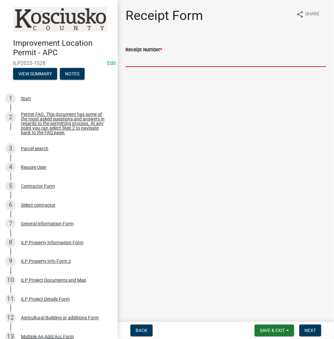
click at [143, 62] on input "Receipt Number *" at bounding box center [225, 60] width 200 height 13
type input "023483"
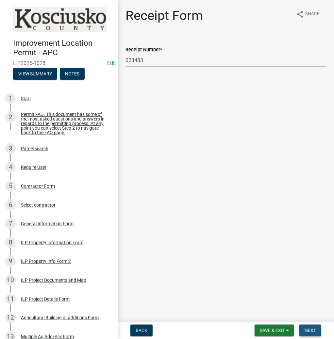
click at [309, 326] on button "Next" at bounding box center [310, 331] width 22 height 12
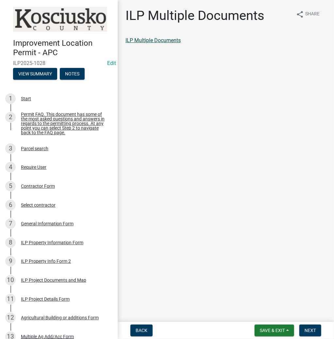
click at [174, 40] on link "ILP Multiple Documents" at bounding box center [152, 40] width 55 height 6
click at [309, 327] on button "Next" at bounding box center [310, 331] width 22 height 12
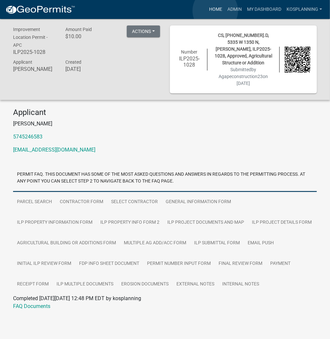
click at [215, 11] on link "Home" at bounding box center [215, 9] width 18 height 12
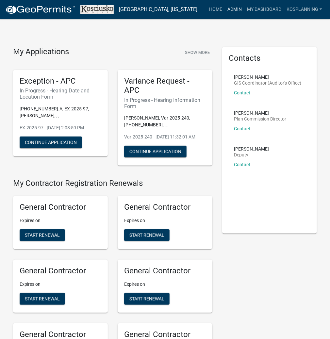
click at [234, 9] on link "Admin" at bounding box center [235, 9] width 20 height 12
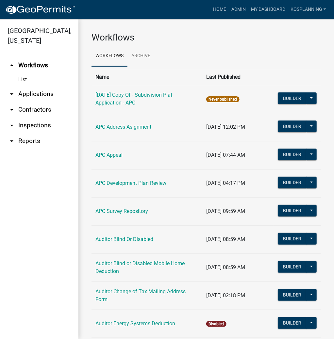
click at [46, 112] on link "arrow_drop_down Contractors" at bounding box center [39, 110] width 78 height 16
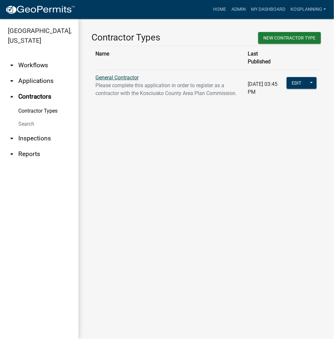
click at [118, 74] on link "General Contractor" at bounding box center [116, 77] width 43 height 6
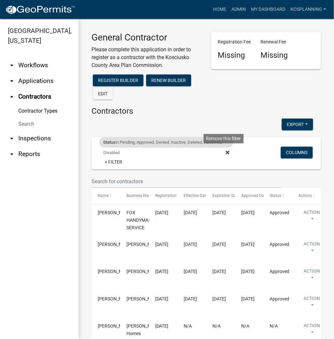
click at [226, 154] on icon at bounding box center [228, 152] width 4 height 5
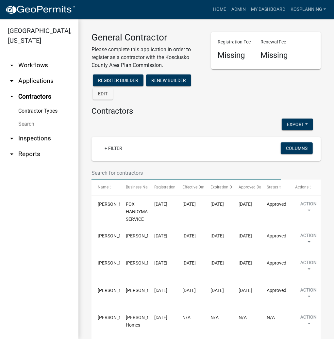
click at [113, 174] on input "text" at bounding box center [185, 172] width 189 height 13
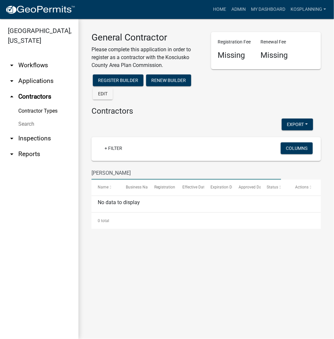
drag, startPoint x: 127, startPoint y: 172, endPoint x: 81, endPoint y: 170, distance: 45.8
click at [81, 170] on div "General Contractor Please complete this application in order to register as a c…" at bounding box center [205, 130] width 255 height 223
type input "c"
type input "C"
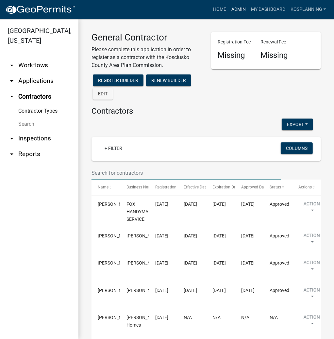
click at [236, 6] on link "Admin" at bounding box center [239, 9] width 20 height 12
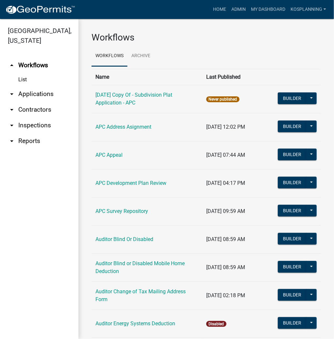
click at [43, 94] on link "arrow_drop_down Applications" at bounding box center [39, 94] width 78 height 16
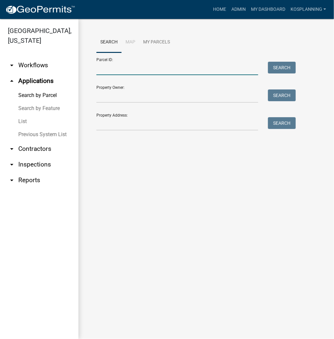
drag, startPoint x: 113, startPoint y: 69, endPoint x: 195, endPoint y: 91, distance: 85.5
click at [113, 69] on input "Parcel ID:" at bounding box center [177, 68] width 162 height 13
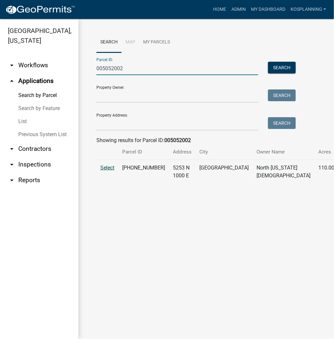
type input "005052002"
click at [108, 171] on span "Select" at bounding box center [107, 168] width 14 height 6
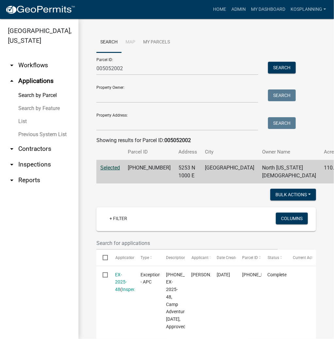
click at [21, 149] on link "arrow_drop_down Contractors" at bounding box center [39, 149] width 78 height 16
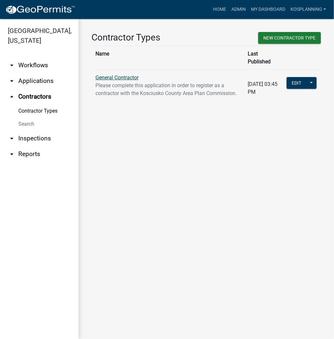
click at [123, 74] on link "General Contractor" at bounding box center [116, 77] width 43 height 6
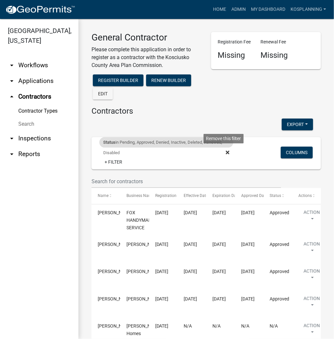
click at [226, 150] on icon at bounding box center [228, 152] width 4 height 5
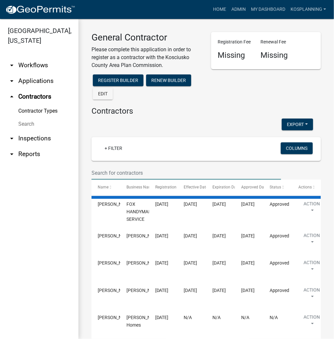
click at [107, 170] on input "text" at bounding box center [185, 172] width 189 height 13
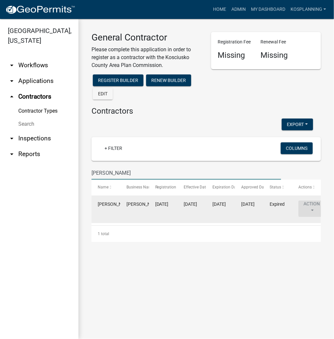
type input "[PERSON_NAME]"
click at [311, 205] on button "Action" at bounding box center [311, 208] width 27 height 16
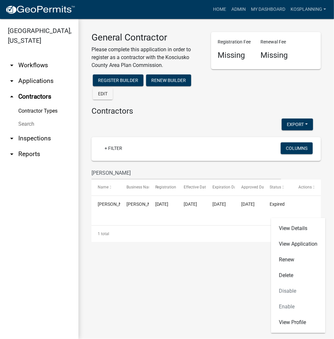
click at [235, 109] on h4 "Contractors" at bounding box center [205, 110] width 229 height 9
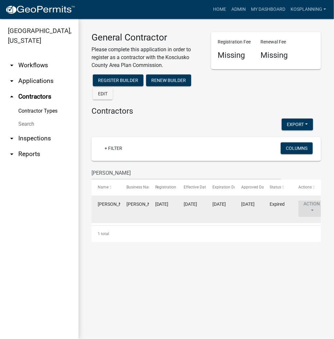
click at [314, 206] on button "Action" at bounding box center [311, 208] width 27 height 16
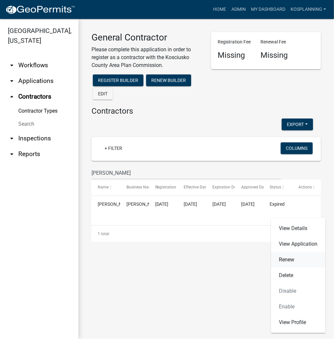
click at [288, 255] on link "Renew" at bounding box center [298, 260] width 54 height 16
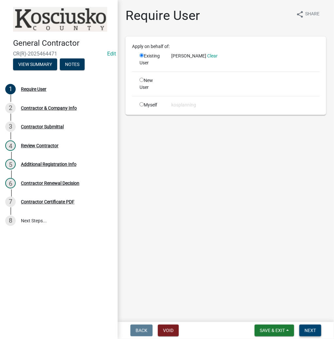
click at [309, 330] on span "Next" at bounding box center [309, 330] width 11 height 5
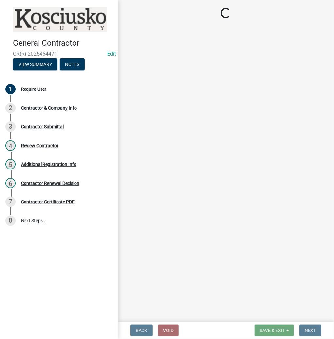
select select "IN"
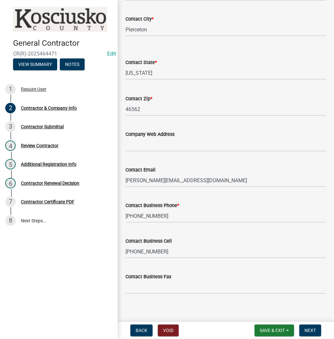
scroll to position [249, 0]
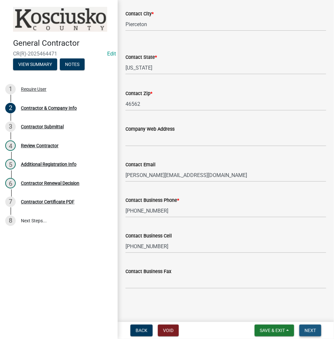
click at [308, 330] on span "Next" at bounding box center [309, 330] width 11 height 5
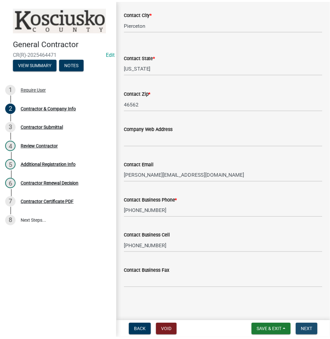
scroll to position [0, 0]
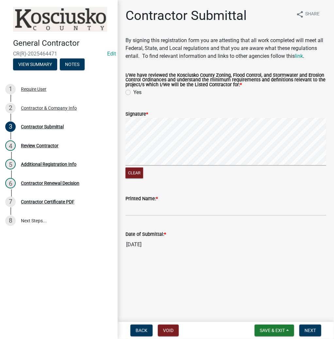
click at [133, 91] on label "Yes" at bounding box center [137, 92] width 8 height 8
click at [133, 91] on input "Yes" at bounding box center [135, 90] width 4 height 4
radio input "true"
click at [135, 212] on input "Printed Name: *" at bounding box center [225, 208] width 200 height 13
type input "V"
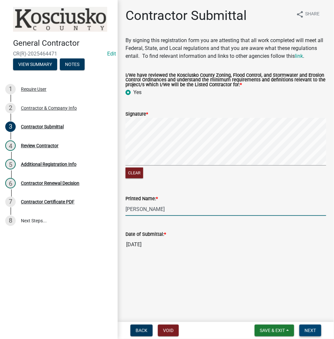
type input "[PERSON_NAME]"
click at [307, 330] on span "Next" at bounding box center [309, 330] width 11 height 5
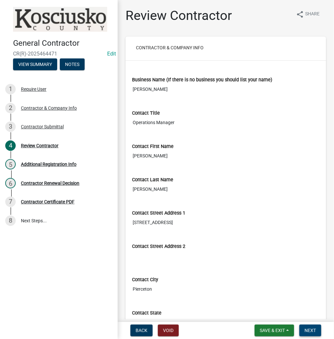
click at [310, 330] on span "Next" at bounding box center [309, 330] width 11 height 5
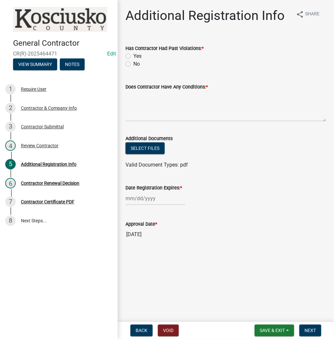
click at [133, 63] on label "No" at bounding box center [136, 64] width 7 height 8
click at [133, 63] on input "No" at bounding box center [135, 62] width 4 height 4
radio input "true"
click at [140, 106] on textarea "Does Contractor Have Any Conditions: *" at bounding box center [225, 106] width 200 height 31
type textarea "NONE"
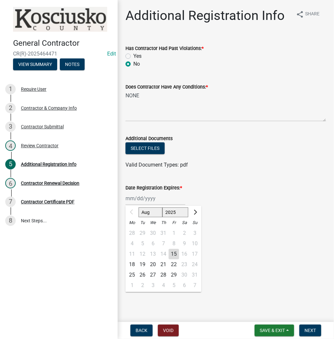
click at [149, 198] on div "Aug Sep Oct Nov [DATE] 2026 2027 2028 2029 2030 2031 2032 2033 2034 2035 2036 2…" at bounding box center [155, 198] width 60 height 13
click at [167, 214] on select "2025 2026 2027 2028 2029 2030 2031 2032 2033 2034 2035 2036 2037 2038 2039 2040…" at bounding box center [175, 212] width 26 height 10
select select "2026"
click at [162, 207] on select "2025 2026 2027 2028 2029 2030 2031 2032 2033 2034 2035 2036 2037 2038 2039 2040…" at bounding box center [175, 212] width 26 height 10
click at [175, 252] on div "14" at bounding box center [173, 254] width 10 height 10
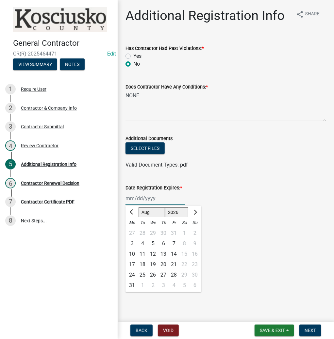
type input "[DATE]"
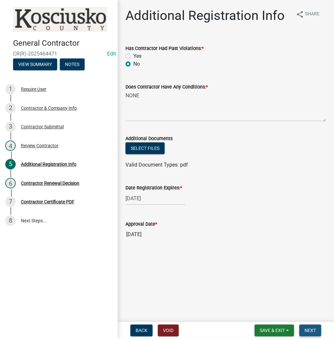
click at [312, 332] on span "Next" at bounding box center [309, 330] width 11 height 5
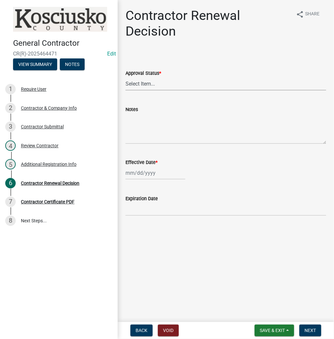
click at [149, 84] on select "Select Item... Approved Denied" at bounding box center [225, 83] width 200 height 13
click at [125, 77] on select "Select Item... Approved Denied" at bounding box center [225, 83] width 200 height 13
select select "30db8998-795d-4bbe-8e49-f1ade8865815"
click at [141, 173] on div at bounding box center [155, 172] width 60 height 13
select select "8"
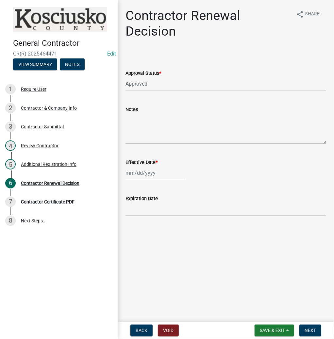
select select "2025"
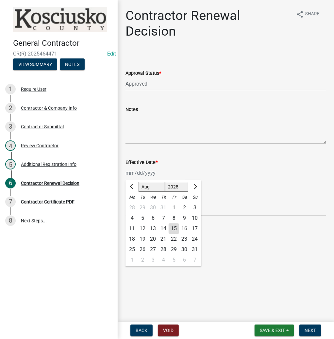
click at [176, 229] on div "15" at bounding box center [173, 228] width 10 height 10
type input "[DATE]"
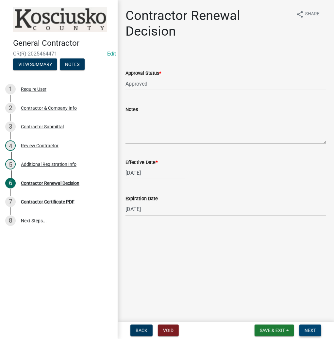
click at [311, 332] on span "Next" at bounding box center [309, 330] width 11 height 5
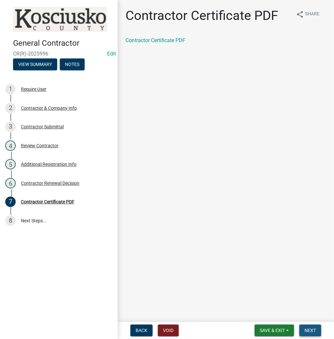
click at [312, 329] on span "Next" at bounding box center [309, 330] width 11 height 5
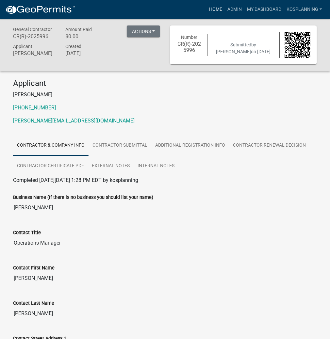
click at [216, 10] on link "Home" at bounding box center [215, 9] width 18 height 12
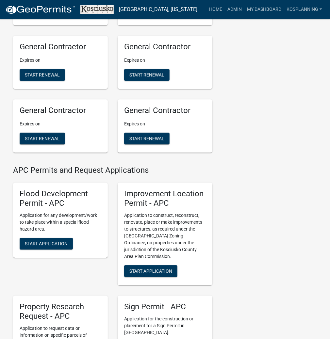
scroll to position [575, 0]
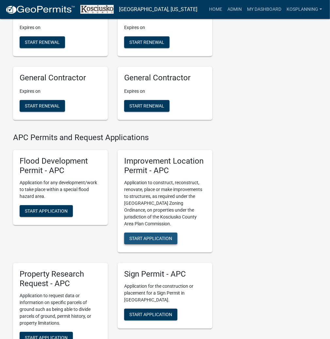
click at [158, 241] on span "Start Application" at bounding box center [150, 238] width 43 height 5
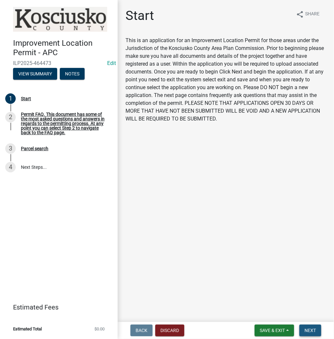
click at [311, 332] on span "Next" at bounding box center [309, 330] width 11 height 5
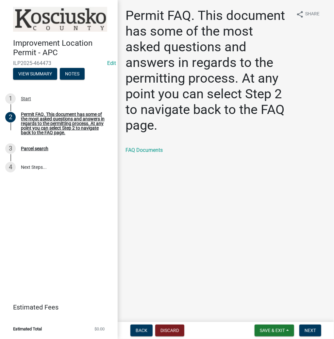
click at [303, 323] on nav "Back Discard Save & Exit Save Save & Exit Next" at bounding box center [226, 330] width 216 height 17
click at [306, 328] on span "Next" at bounding box center [309, 330] width 11 height 5
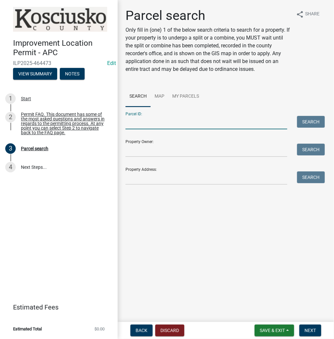
click at [139, 118] on input "Parcel ID:" at bounding box center [206, 122] width 162 height 13
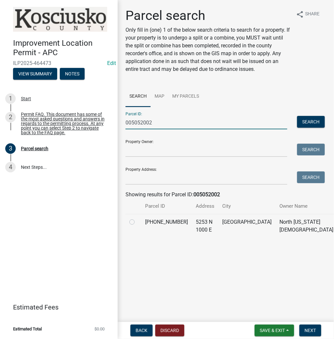
type input "005052002"
click at [137, 218] on label at bounding box center [137, 218] width 0 height 0
click at [137, 222] on input "radio" at bounding box center [139, 220] width 4 height 4
radio input "true"
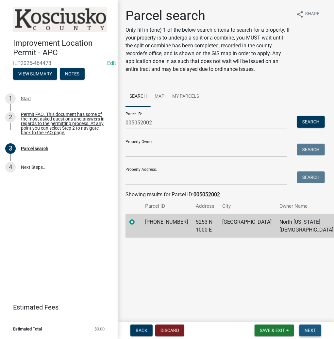
click at [306, 331] on span "Next" at bounding box center [309, 330] width 11 height 5
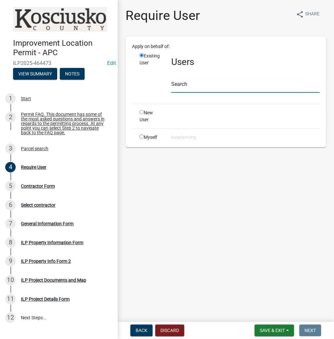
click at [189, 81] on input "text" at bounding box center [245, 85] width 148 height 13
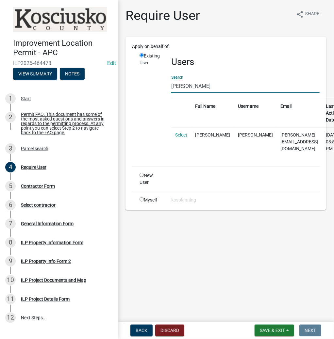
type input "[PERSON_NAME]"
click at [183, 138] on td "Select" at bounding box center [181, 141] width 20 height 29
click at [182, 134] on link "Select" at bounding box center [181, 134] width 12 height 5
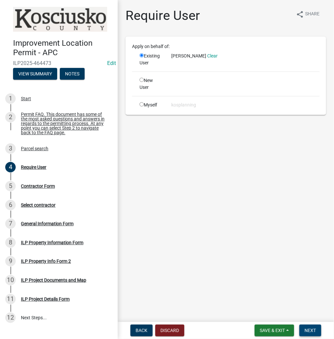
click at [304, 330] on button "Next" at bounding box center [310, 331] width 22 height 12
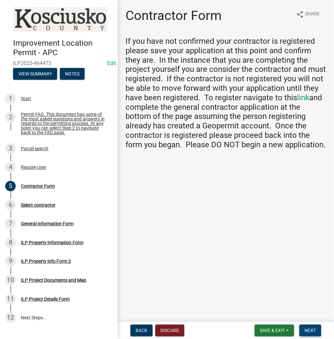
click at [303, 333] on button "Next" at bounding box center [310, 331] width 22 height 12
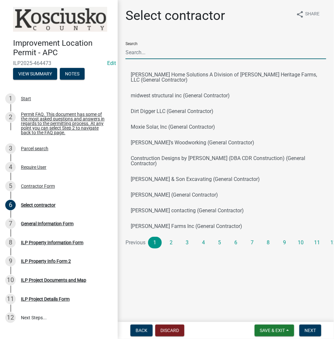
click at [151, 53] on input "Search" at bounding box center [225, 52] width 200 height 13
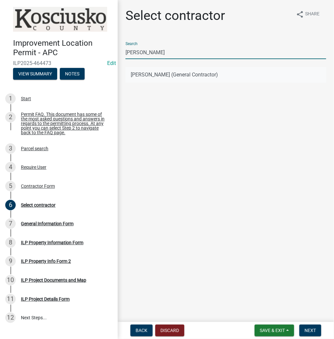
type input "[PERSON_NAME]"
click at [171, 72] on button "[PERSON_NAME] (General Contractor)" at bounding box center [225, 75] width 200 height 16
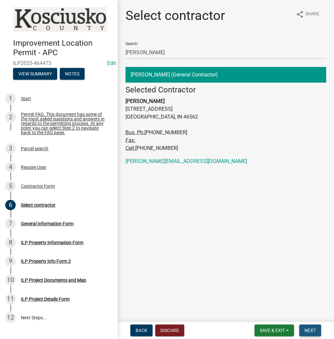
click at [308, 330] on span "Next" at bounding box center [309, 330] width 11 height 5
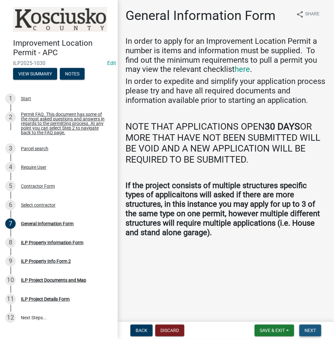
click at [309, 326] on button "Next" at bounding box center [310, 331] width 22 height 12
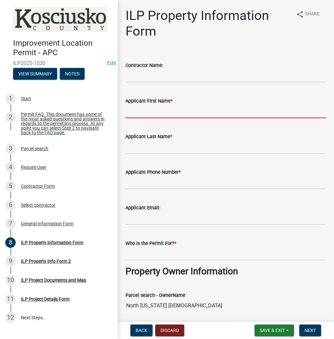
click at [150, 112] on input "Applicant First Name *" at bounding box center [225, 111] width 200 height 13
type input "[PERSON_NAME]"
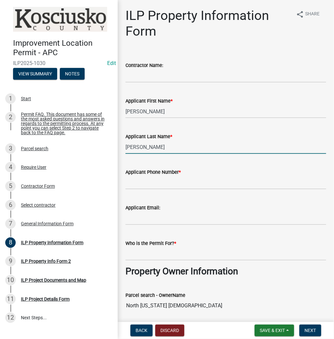
type input "[PERSON_NAME]"
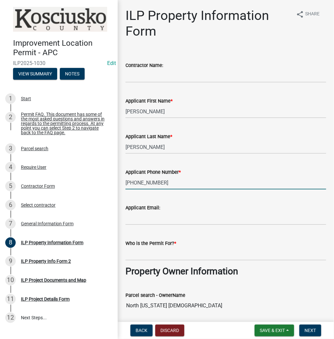
type input "[PHONE_NUMBER]"
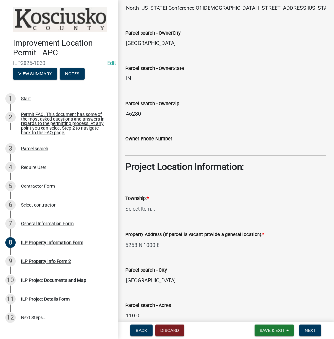
scroll to position [392, 0]
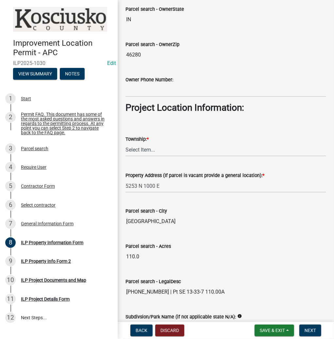
type input "CAMP ADVENTURE"
click at [138, 148] on select "Select Item... [PERSON_NAME] - Elkhart Co Clay Etna [GEOGRAPHIC_DATA][PERSON_NA…" at bounding box center [225, 149] width 200 height 13
click at [125, 143] on select "Select Item... [PERSON_NAME] - Elkhart Co Clay Etna [GEOGRAPHIC_DATA][PERSON_NA…" at bounding box center [225, 149] width 200 height 13
select select "8aeb2c27-db4f-4f65-83dd-c512a3678cb2"
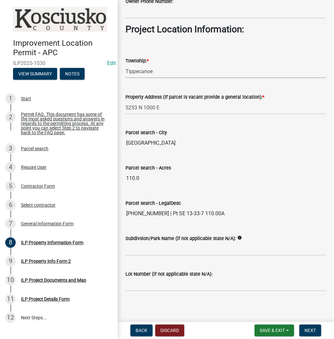
scroll to position [472, 0]
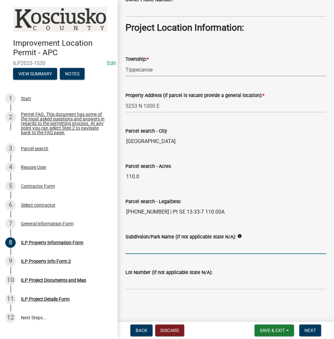
click at [136, 246] on input "Subdivsion/Park Name (if not applicable state N/A):" at bounding box center [225, 247] width 200 height 13
type input "CAMP ADVENTURE"
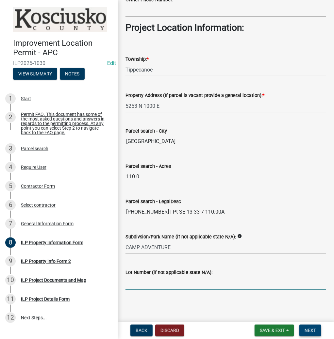
click at [314, 329] on span "Next" at bounding box center [309, 330] width 11 height 5
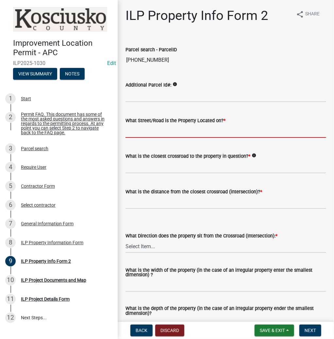
click at [146, 135] on input "What Street/Road is the Property Located on? *" at bounding box center [225, 130] width 200 height 13
type input "1000 E"
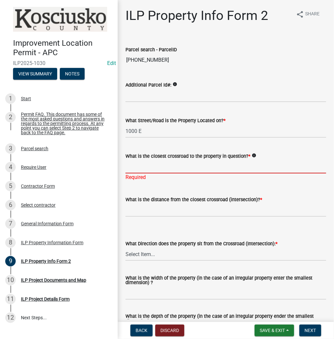
click at [149, 165] on input "What is the closest crossroad to the property in question? *" at bounding box center [225, 166] width 200 height 13
type input "600 N"
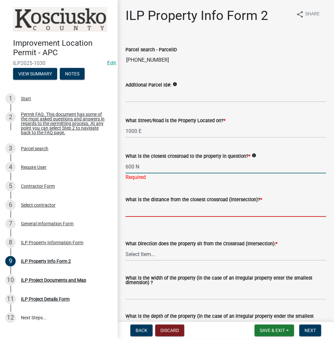
click at [141, 212] on wm-data-entity-input "What is the distance from the closest crossroad (intersection)? *" at bounding box center [225, 204] width 200 height 36
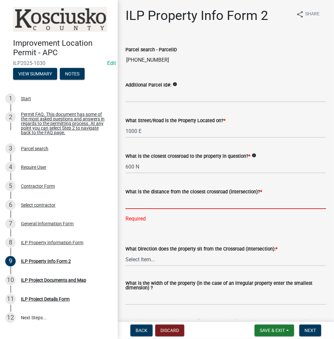
click at [148, 200] on input "text" at bounding box center [225, 202] width 200 height 13
type input "3562"
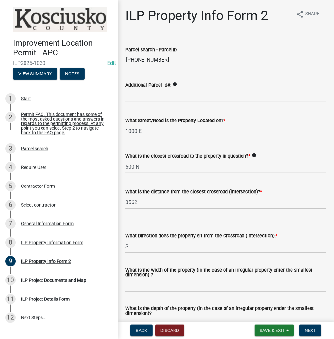
select select "30cad654-0079-4cbe-a349-097ae71a5774"
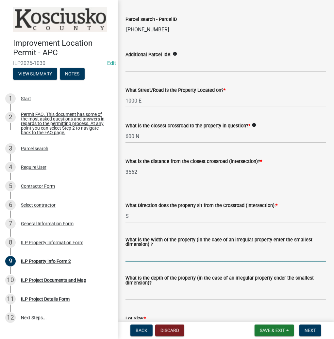
scroll to position [78, 0]
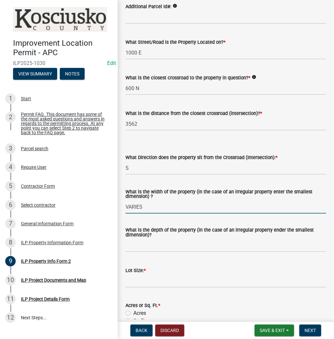
type input "VARIES"
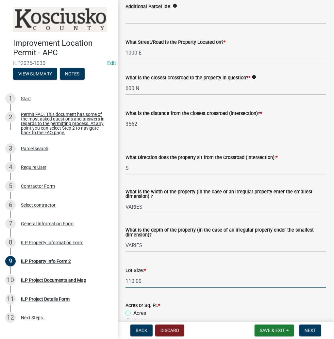
type input "110"
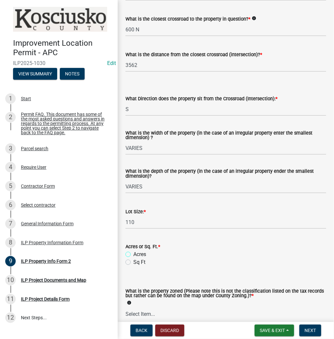
scroll to position [209, 0]
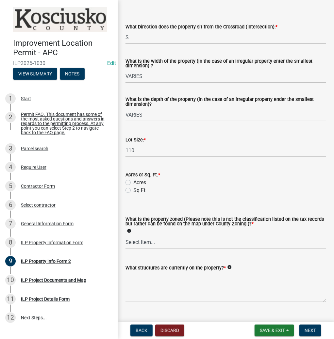
click at [133, 180] on label "Acres" at bounding box center [139, 183] width 13 height 8
click at [133, 180] on input "Acres" at bounding box center [135, 181] width 4 height 4
radio input "true"
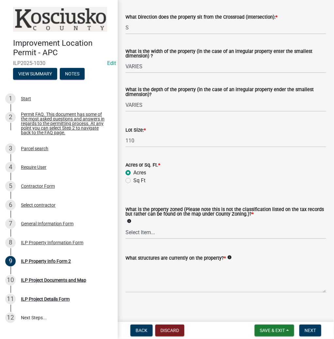
scroll to position [223, 0]
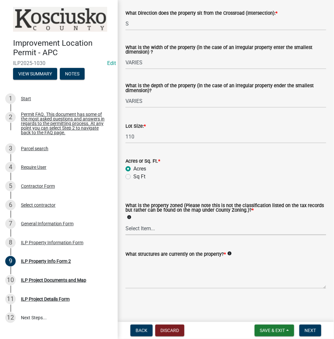
click at [158, 227] on select "Select Item... Agricultural Agricultural 2 Commercial Environmental Industrial …" at bounding box center [225, 228] width 200 height 13
click at [125, 222] on select "Select Item... Agricultural Agricultural 2 Commercial Environmental Industrial …" at bounding box center [225, 228] width 200 height 13
select select "0083427e-87ed-4232-9a7a-bf0aed6c587d"
click at [145, 262] on textarea "What structures are currently on the property? *" at bounding box center [225, 273] width 200 height 31
click at [138, 269] on textarea "What structures are currently on the property? *" at bounding box center [225, 273] width 200 height 31
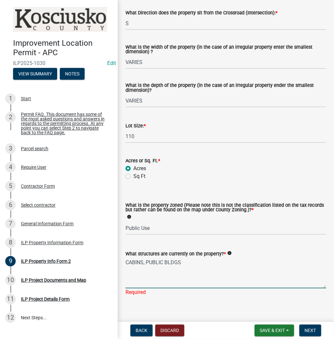
type textarea "CABINS, PUBLIC BLDGS"
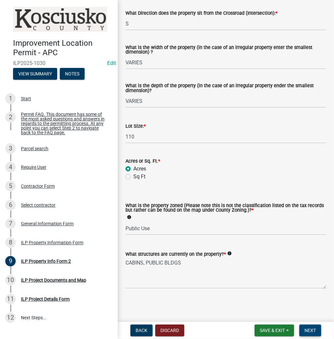
click at [311, 330] on span "Next" at bounding box center [309, 330] width 11 height 5
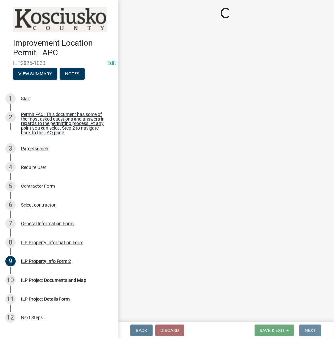
scroll to position [0, 0]
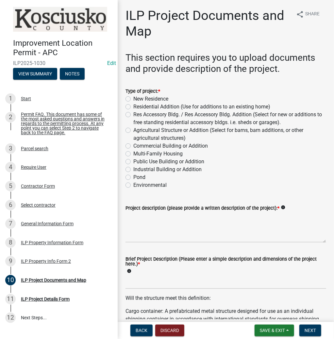
click at [133, 162] on label "Public Use Building or Addition" at bounding box center [168, 162] width 71 height 8
click at [133, 162] on input "Public Use Building or Addition" at bounding box center [135, 160] width 4 height 4
radio input "true"
click at [140, 221] on textarea "Project description (please provide a written description of the project): *" at bounding box center [225, 227] width 200 height 31
type textarea "12X40 LEANTO ON EXISTING BLDG"
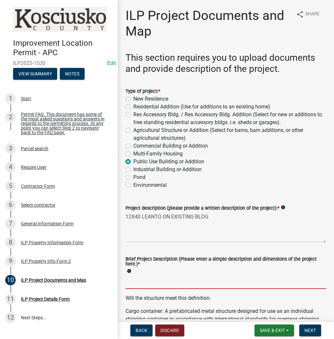
click at [136, 281] on input "Brief Project Description (Please enter a simple description and dimensions of …" at bounding box center [225, 282] width 200 height 13
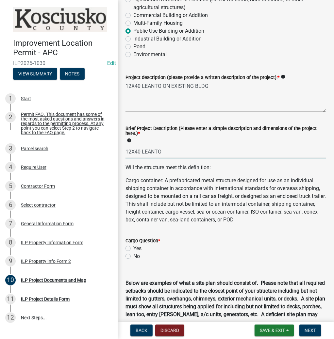
scroll to position [235, 0]
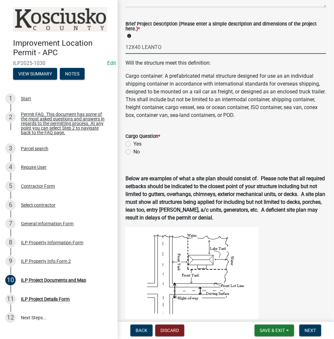
type input "12X40 LEANTO"
drag, startPoint x: 128, startPoint y: 151, endPoint x: 138, endPoint y: 160, distance: 13.3
click at [133, 151] on label "No" at bounding box center [136, 152] width 7 height 8
click at [133, 151] on input "No" at bounding box center [135, 150] width 4 height 4
radio input "true"
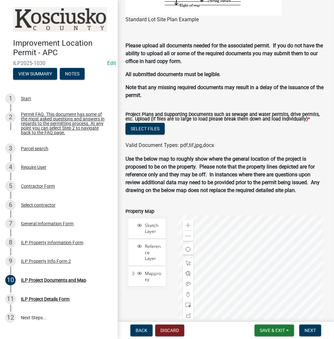
scroll to position [641, 0]
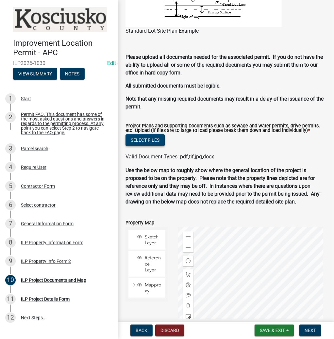
click at [154, 136] on button "Select files" at bounding box center [144, 140] width 39 height 12
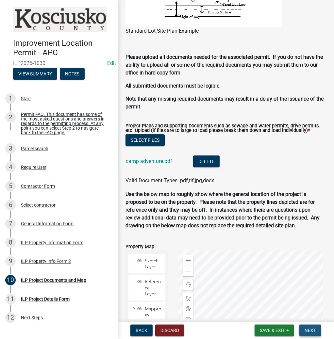
click at [313, 330] on span "Next" at bounding box center [309, 330] width 11 height 5
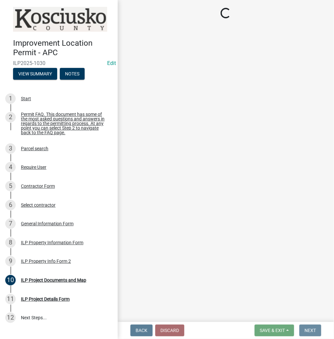
scroll to position [0, 0]
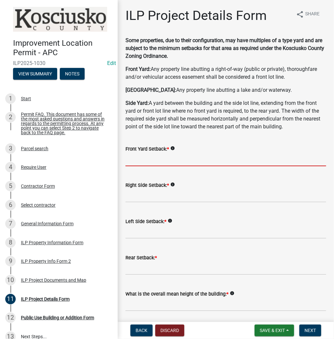
click at [135, 158] on input "text" at bounding box center [225, 159] width 200 height 13
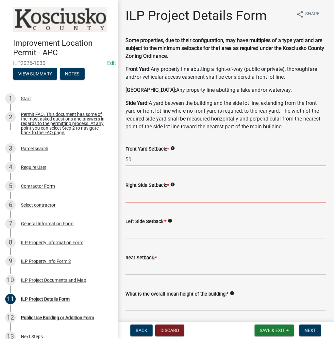
type input "50.0"
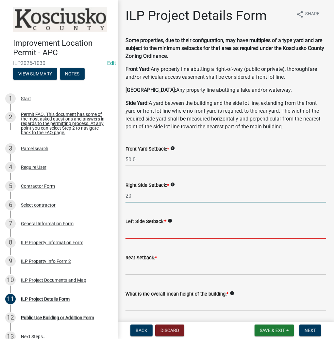
type input "20.0"
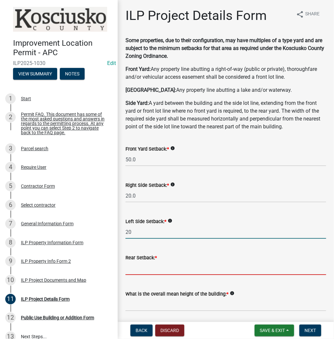
type input "20.0"
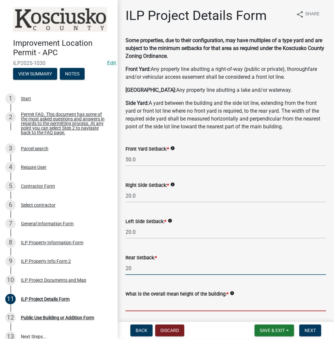
type input "20.0"
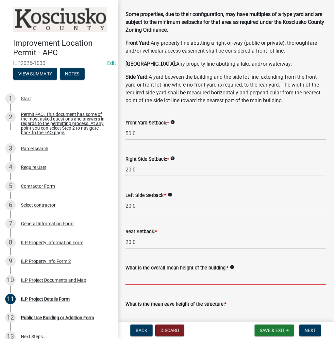
scroll to position [104, 0]
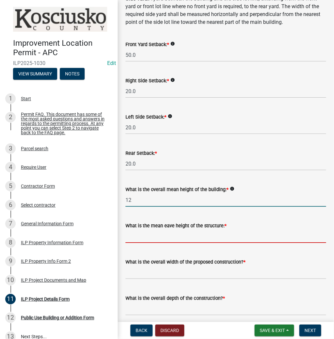
type input "12.0"
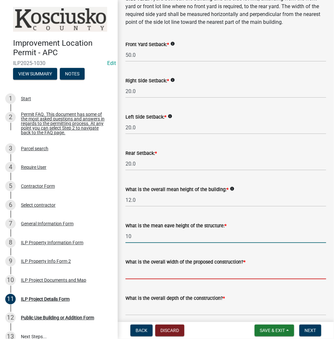
type input "10.0"
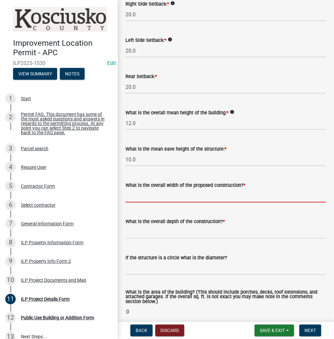
scroll to position [183, 0]
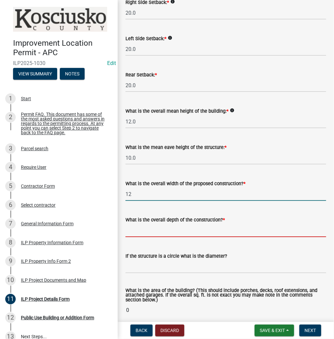
type input "12.00"
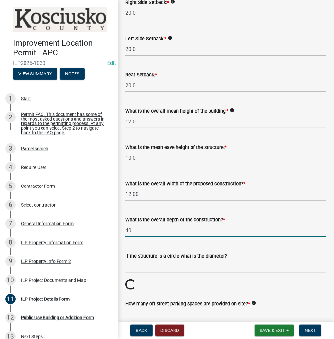
type input "40.00"
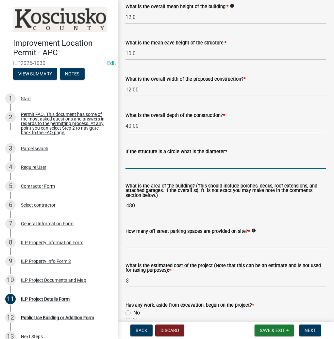
scroll to position [366, 0]
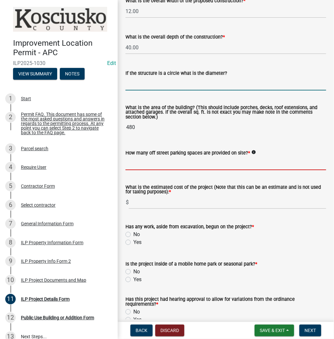
click at [149, 162] on input "text" at bounding box center [225, 163] width 200 height 13
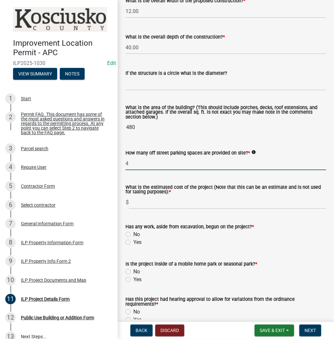
drag, startPoint x: 149, startPoint y: 162, endPoint x: 116, endPoint y: 166, distance: 33.5
click at [116, 166] on div "Improvement Location Permit - APC ILP2025-1030 Edit View Summary Notes 1 Start …" at bounding box center [167, 169] width 334 height 339
type input "20"
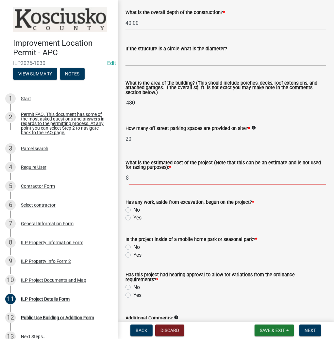
scroll to position [418, 0]
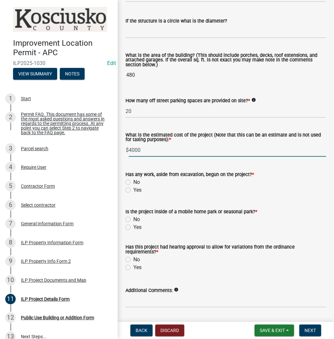
type input "4000"
drag, startPoint x: 128, startPoint y: 182, endPoint x: 132, endPoint y: 184, distance: 4.1
click at [133, 182] on label "No" at bounding box center [136, 182] width 7 height 8
click at [133, 182] on input "No" at bounding box center [135, 180] width 4 height 4
radio input "true"
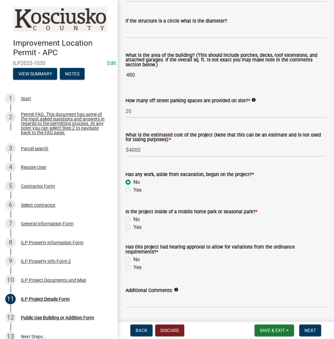
click at [133, 217] on label "No" at bounding box center [136, 219] width 7 height 8
click at [133, 217] on input "No" at bounding box center [135, 217] width 4 height 4
radio input "true"
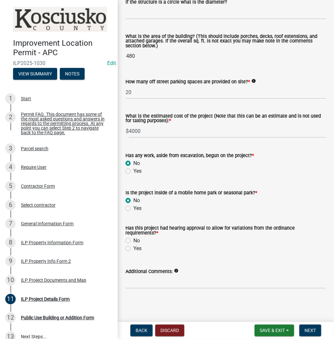
click at [133, 248] on label "Yes" at bounding box center [137, 249] width 8 height 8
click at [133, 248] on input "Yes" at bounding box center [135, 247] width 4 height 4
radio input "true"
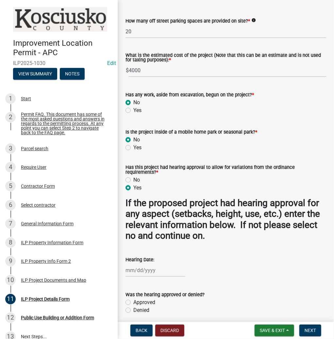
scroll to position [542, 0]
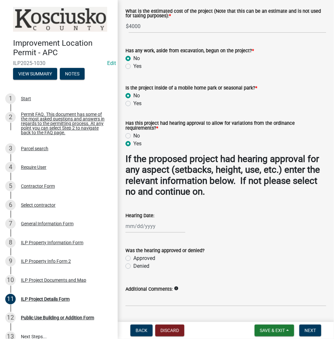
click at [142, 225] on div at bounding box center [155, 225] width 60 height 13
select select "8"
select select "2025"
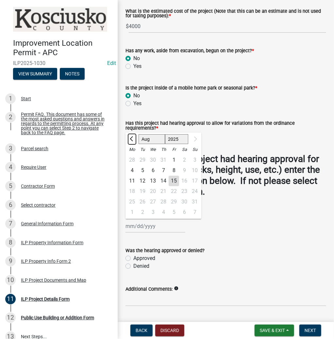
click at [132, 139] on span "Previous month" at bounding box center [132, 138] width 5 height 5
select select "5"
click at [131, 181] on div "12" at bounding box center [132, 181] width 10 height 10
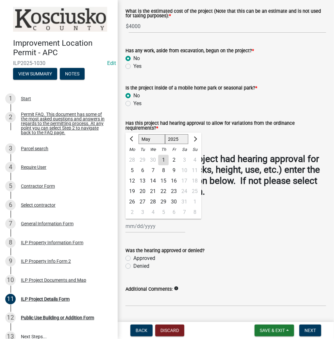
type input "[DATE]"
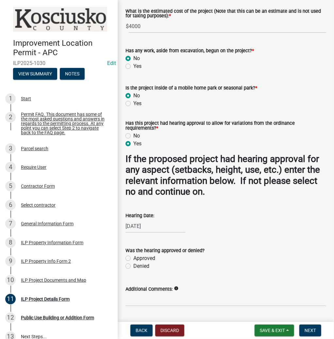
click at [129, 255] on div "Approved" at bounding box center [225, 258] width 200 height 8
click at [133, 257] on label "Approved" at bounding box center [144, 258] width 22 height 8
click at [133, 257] on input "Approved" at bounding box center [135, 256] width 4 height 4
radio input "true"
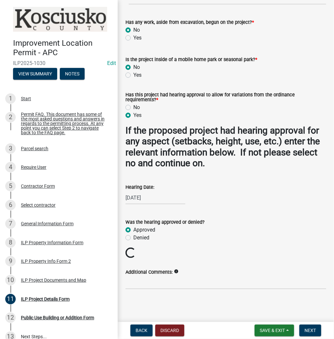
scroll to position [571, 0]
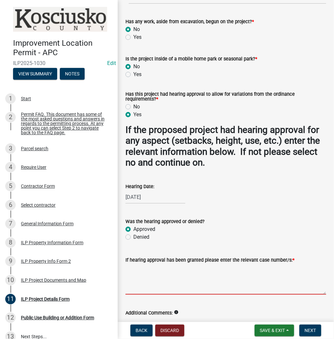
click at [138, 274] on textarea "If hearing approval has been granted please enter the relevant case number/s: *" at bounding box center [225, 279] width 200 height 31
type textarea "EX2025-48"
click at [313, 334] on button "Next" at bounding box center [310, 331] width 22 height 12
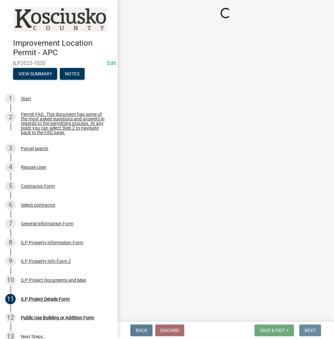
scroll to position [0, 0]
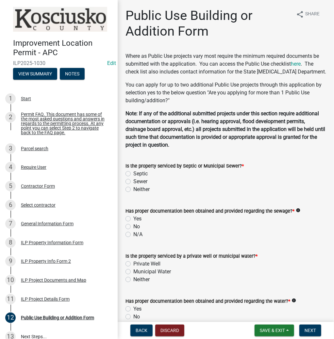
click at [133, 185] on label "Sewer" at bounding box center [140, 182] width 14 height 8
click at [133, 182] on input "Sewer" at bounding box center [135, 180] width 4 height 4
radio input "true"
click at [133, 223] on label "Yes" at bounding box center [137, 219] width 8 height 8
click at [133, 219] on input "Yes" at bounding box center [135, 217] width 4 height 4
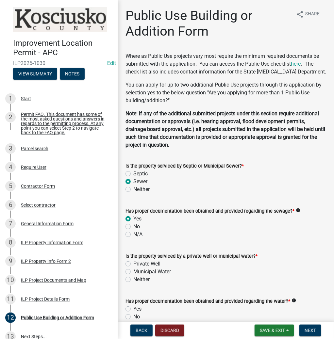
radio input "true"
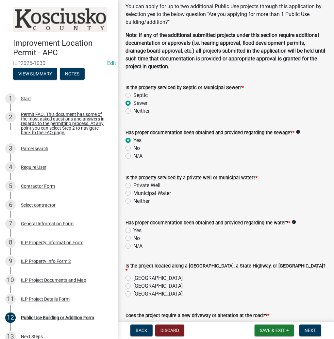
click at [133, 197] on label "Municipal Water" at bounding box center [152, 193] width 38 height 8
click at [133, 194] on input "Municipal Water" at bounding box center [135, 191] width 4 height 4
radio input "true"
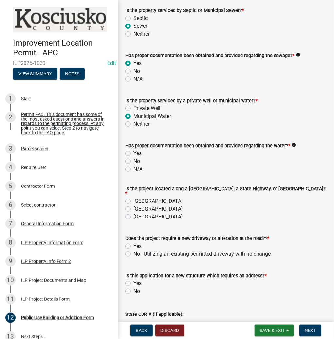
scroll to position [157, 0]
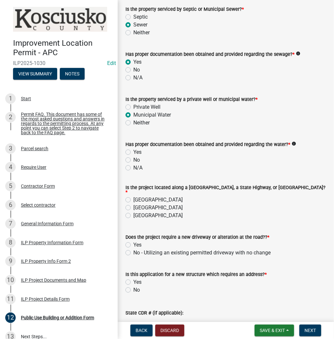
click at [133, 156] on label "Yes" at bounding box center [137, 152] width 8 height 8
click at [133, 152] on input "Yes" at bounding box center [135, 150] width 4 height 4
radio input "true"
click at [133, 21] on label "Septic" at bounding box center [140, 17] width 14 height 8
click at [133, 17] on input "Septic" at bounding box center [135, 15] width 4 height 4
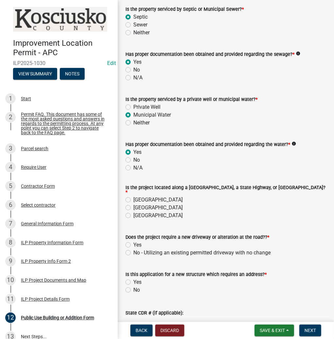
radio input "true"
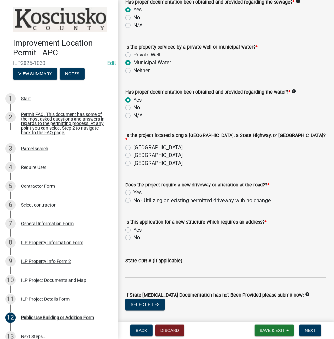
click at [133, 59] on label "Private Well" at bounding box center [146, 55] width 27 height 8
click at [133, 55] on input "Private Well" at bounding box center [135, 53] width 4 height 4
radio input "true"
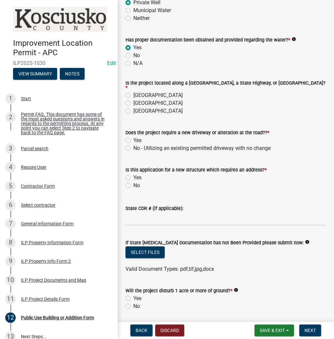
click at [133, 99] on label "[GEOGRAPHIC_DATA]" at bounding box center [157, 95] width 49 height 8
click at [133, 96] on input "[GEOGRAPHIC_DATA]" at bounding box center [135, 93] width 4 height 4
radio input "true"
click at [133, 152] on label "No - Utilizing an existing permitted driveway with no change" at bounding box center [201, 148] width 137 height 8
click at [133, 149] on input "No - Utilizing an existing permitted driveway with no change" at bounding box center [135, 146] width 4 height 4
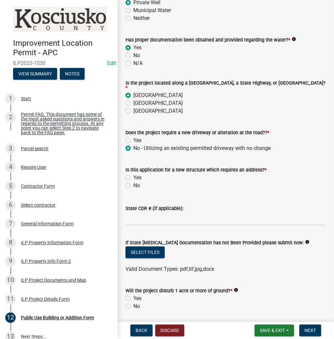
radio input "true"
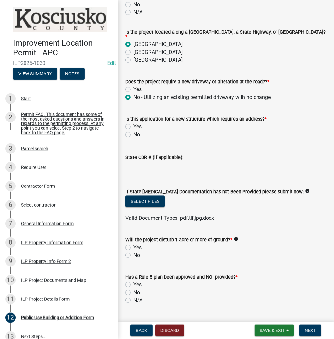
scroll to position [313, 0]
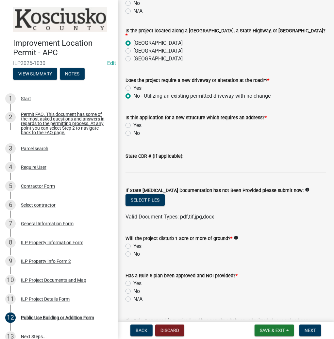
drag, startPoint x: 127, startPoint y: 138, endPoint x: 129, endPoint y: 141, distance: 3.9
click at [133, 137] on label "No" at bounding box center [136, 133] width 7 height 8
click at [133, 134] on input "No" at bounding box center [135, 131] width 4 height 4
radio input "true"
click at [138, 173] on input "State CDR # (if applicable):" at bounding box center [225, 166] width 200 height 13
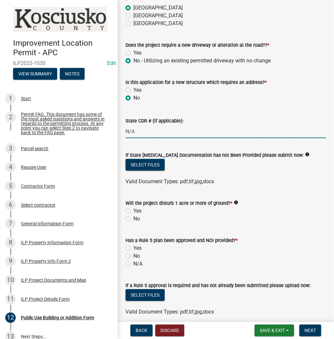
scroll to position [418, 0]
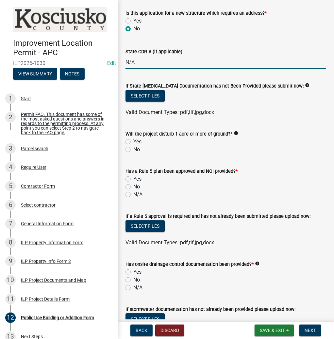
type input "N/A"
click at [133, 153] on label "No" at bounding box center [136, 150] width 7 height 8
click at [133, 150] on input "No" at bounding box center [135, 148] width 4 height 4
radio input "true"
click at [133, 189] on label "No" at bounding box center [136, 187] width 7 height 8
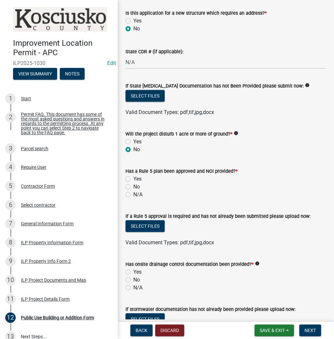
click at [133, 187] on input "No" at bounding box center [135, 185] width 4 height 4
radio input "true"
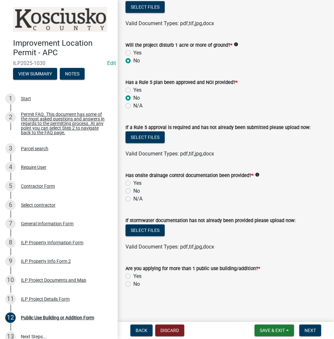
scroll to position [512, 0]
click at [133, 199] on label "N/A" at bounding box center [137, 199] width 9 height 8
click at [133, 199] on input "N/A" at bounding box center [135, 197] width 4 height 4
radio input "true"
click at [133, 285] on label "No" at bounding box center [136, 284] width 7 height 8
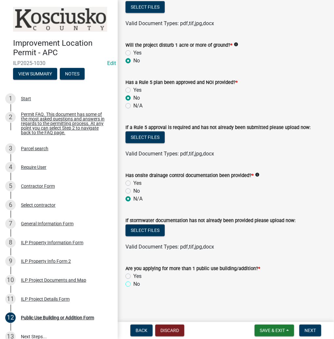
click at [133, 284] on input "No" at bounding box center [135, 282] width 4 height 4
radio input "true"
click at [309, 329] on span "Next" at bounding box center [309, 330] width 11 height 5
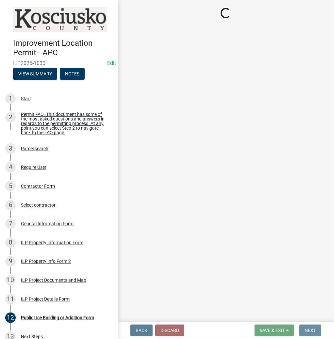
scroll to position [0, 0]
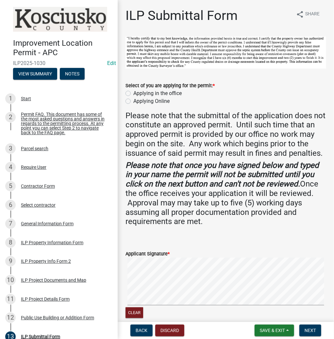
click at [133, 91] on label "Applying in the office" at bounding box center [157, 93] width 48 height 8
click at [133, 91] on input "Applying in the office" at bounding box center [135, 91] width 4 height 4
radio input "true"
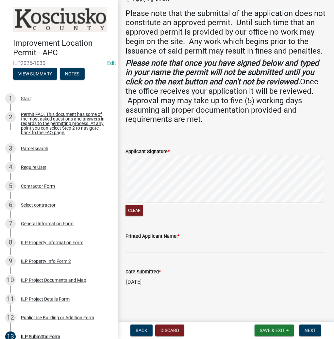
scroll to position [111, 0]
click at [137, 246] on input "Printed Applicant Name: *" at bounding box center [225, 246] width 200 height 13
type input "[PERSON_NAME]"
click at [309, 326] on button "Next" at bounding box center [310, 331] width 22 height 12
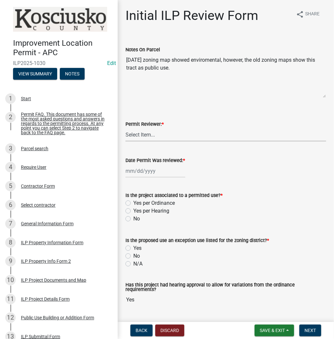
drag, startPoint x: 148, startPoint y: 135, endPoint x: 145, endPoint y: 140, distance: 5.4
click at [148, 135] on select "Select Item... MMS LT AT CS [PERSON_NAME]" at bounding box center [225, 134] width 200 height 13
click at [125, 128] on select "Select Item... MMS LT AT CS [PERSON_NAME]" at bounding box center [225, 134] width 200 height 13
select select "c872cdc8-ca01-49f1-a213-e4b05fa58cd2"
click at [149, 166] on div at bounding box center [155, 170] width 60 height 13
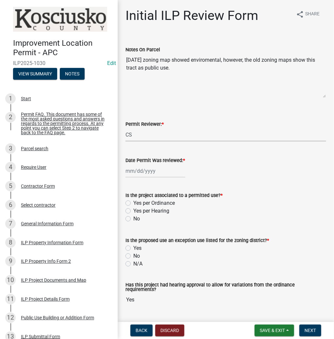
select select "8"
select select "2025"
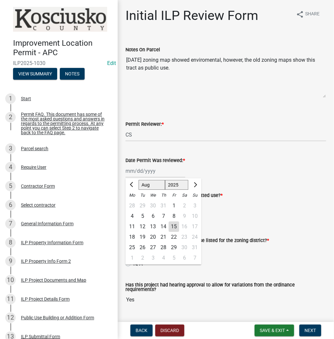
click at [172, 228] on div "15" at bounding box center [173, 226] width 10 height 10
type input "[DATE]"
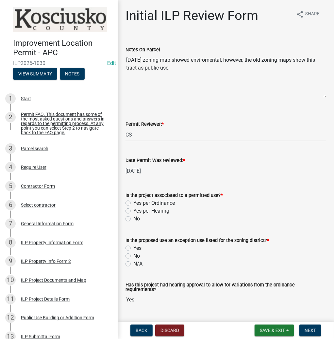
click at [133, 210] on label "Yes per Hearing" at bounding box center [151, 211] width 36 height 8
click at [133, 210] on input "Yes per Hearing" at bounding box center [135, 209] width 4 height 4
radio input "true"
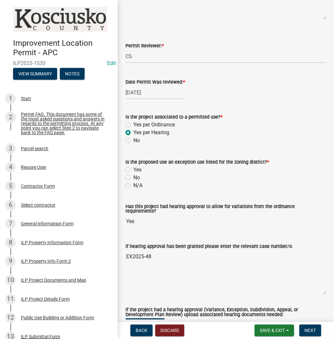
click at [133, 177] on label "No" at bounding box center [136, 178] width 7 height 8
click at [133, 177] on input "No" at bounding box center [135, 176] width 4 height 4
radio input "true"
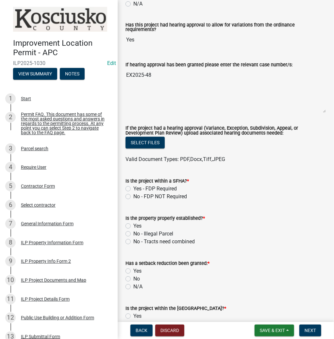
scroll to position [287, 0]
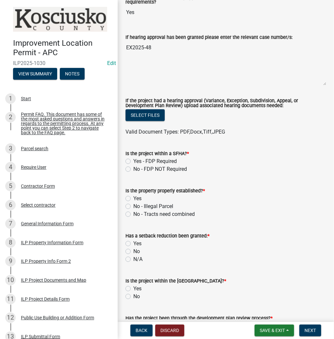
click at [133, 165] on label "No - FDP NOT Required" at bounding box center [160, 169] width 54 height 8
click at [133, 165] on input "No - FDP NOT Required" at bounding box center [135, 167] width 4 height 4
radio input "true"
click at [133, 195] on label "Yes" at bounding box center [137, 199] width 8 height 8
click at [133, 195] on input "Yes" at bounding box center [135, 197] width 4 height 4
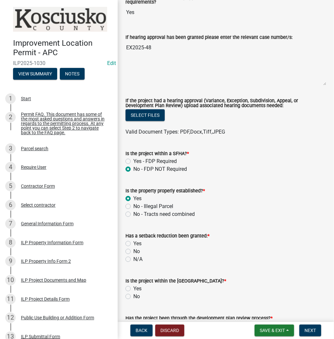
radio input "true"
click at [133, 247] on label "No" at bounding box center [136, 251] width 7 height 8
click at [133, 247] on input "No" at bounding box center [135, 249] width 4 height 4
radio input "true"
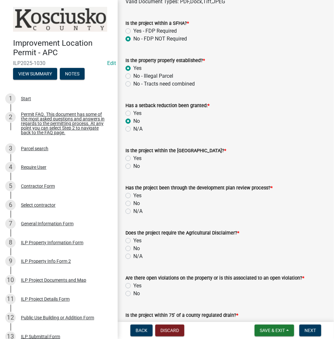
scroll to position [418, 0]
click at [133, 162] on label "No" at bounding box center [136, 166] width 7 height 8
click at [133, 162] on input "No" at bounding box center [135, 164] width 4 height 4
radio input "true"
click at [133, 200] on label "No" at bounding box center [136, 203] width 7 height 8
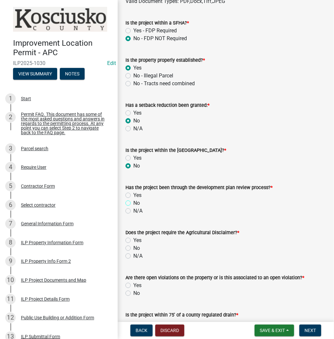
click at [133, 200] on input "No" at bounding box center [135, 201] width 4 height 4
radio input "true"
click at [133, 244] on label "No" at bounding box center [136, 248] width 7 height 8
click at [133, 244] on input "No" at bounding box center [135, 246] width 4 height 4
radio input "true"
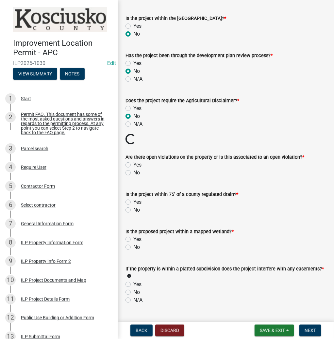
scroll to position [575, 0]
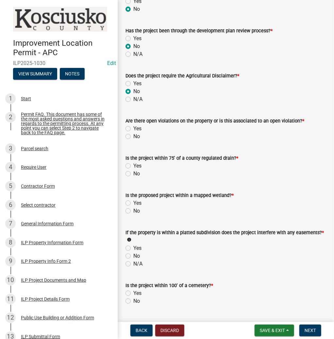
click at [133, 133] on label "No" at bounding box center [136, 137] width 7 height 8
click at [133, 133] on input "No" at bounding box center [135, 135] width 4 height 4
radio input "true"
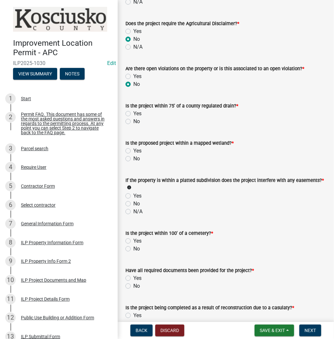
click at [133, 118] on label "No" at bounding box center [136, 122] width 7 height 8
click at [133, 118] on input "No" at bounding box center [135, 120] width 4 height 4
radio input "true"
click at [133, 156] on label "No" at bounding box center [136, 159] width 7 height 8
click at [133, 156] on input "No" at bounding box center [135, 157] width 4 height 4
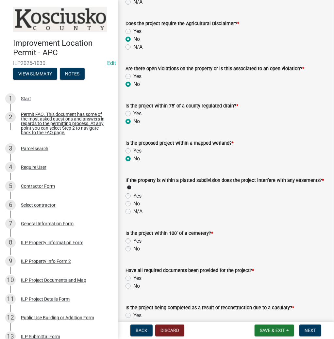
radio input "true"
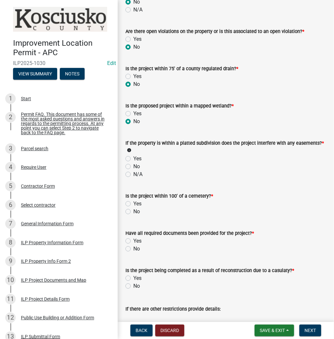
scroll to position [679, 0]
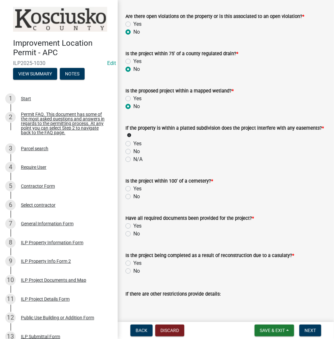
click at [133, 149] on label "No" at bounding box center [136, 152] width 7 height 8
click at [133, 149] on input "No" at bounding box center [135, 150] width 4 height 4
radio input "true"
click at [133, 193] on label "No" at bounding box center [136, 197] width 7 height 8
click at [133, 193] on input "No" at bounding box center [135, 195] width 4 height 4
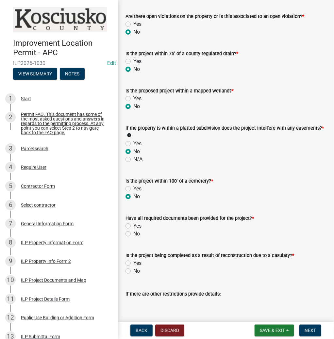
radio input "true"
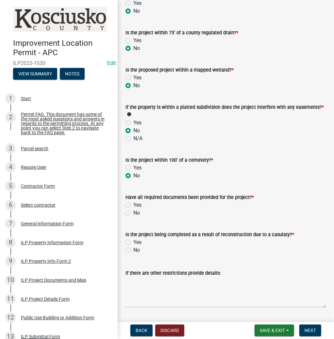
scroll to position [731, 0]
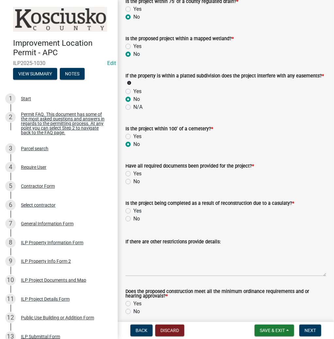
click at [133, 170] on label "Yes" at bounding box center [137, 174] width 8 height 8
click at [133, 170] on input "Yes" at bounding box center [135, 172] width 4 height 4
click at [133, 216] on label "No" at bounding box center [136, 219] width 7 height 8
click at [133, 216] on input "No" at bounding box center [135, 217] width 4 height 4
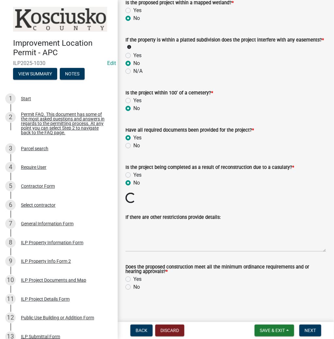
scroll to position [756, 0]
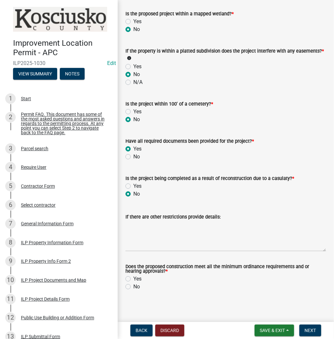
click at [133, 275] on label "Yes" at bounding box center [137, 279] width 8 height 8
click at [133, 275] on input "Yes" at bounding box center [135, 277] width 4 height 4
click at [310, 331] on span "Next" at bounding box center [309, 330] width 11 height 5
click at [304, 332] on span "Next" at bounding box center [309, 330] width 11 height 5
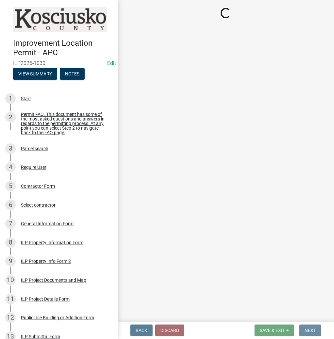
scroll to position [0, 0]
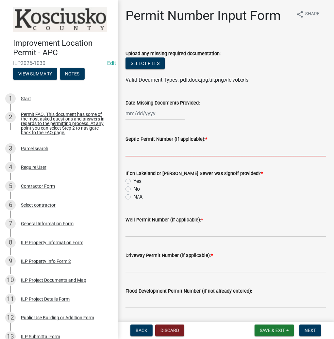
click at [146, 150] on input "Septic Permit Number (if applicable): *" at bounding box center [225, 149] width 200 height 13
click at [133, 190] on label "No" at bounding box center [136, 189] width 7 height 8
click at [133, 189] on input "No" at bounding box center [135, 187] width 4 height 4
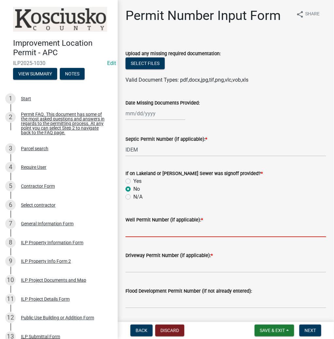
click at [138, 232] on input "Well Permit Number (if applicable): *" at bounding box center [225, 230] width 200 height 13
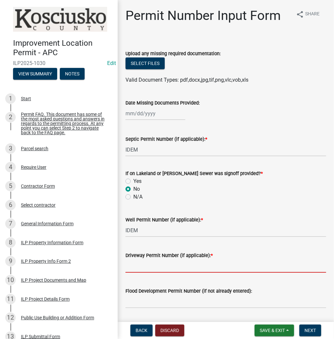
click at [132, 270] on input "Driveway Permit Number (if applicable): *" at bounding box center [225, 265] width 200 height 13
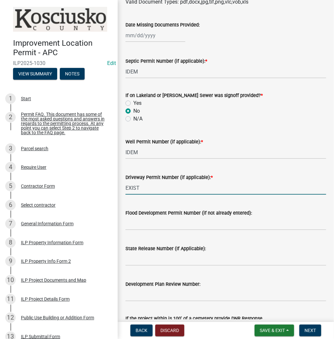
scroll to position [78, 0]
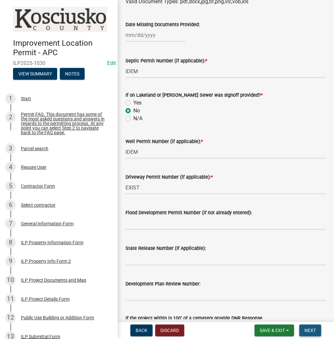
click at [314, 330] on span "Next" at bounding box center [309, 330] width 11 height 5
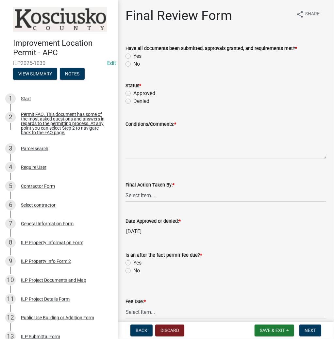
click at [133, 55] on label "Yes" at bounding box center [137, 56] width 8 height 8
click at [133, 55] on input "Yes" at bounding box center [135, 54] width 4 height 4
click at [125, 91] on div "Status * Approved Denied" at bounding box center [225, 89] width 210 height 31
click at [133, 94] on label "Approved" at bounding box center [144, 93] width 22 height 8
click at [133, 94] on input "Approved" at bounding box center [135, 91] width 4 height 4
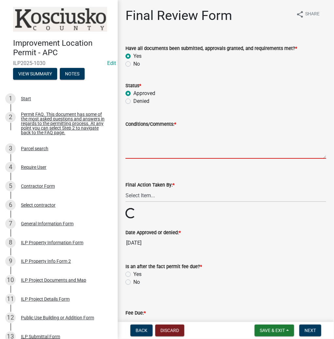
click at [137, 148] on textarea "Conditions/Comments: *" at bounding box center [225, 143] width 200 height 31
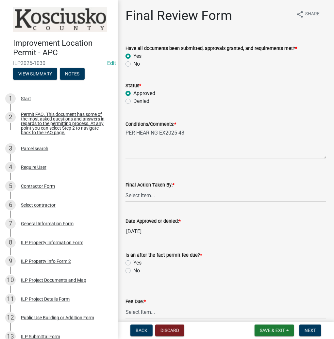
click at [125, 197] on div "Final Action Taken By: * Select Item... MMS LT AT CS [PERSON_NAME]" at bounding box center [225, 183] width 210 height 38
drag, startPoint x: 151, startPoint y: 198, endPoint x: 154, endPoint y: 199, distance: 3.5
click at [151, 198] on select "Select Item... MMS LT AT CS [PERSON_NAME]" at bounding box center [225, 195] width 200 height 13
click at [125, 189] on select "Select Item... MMS LT AT CS [PERSON_NAME]" at bounding box center [225, 195] width 200 height 13
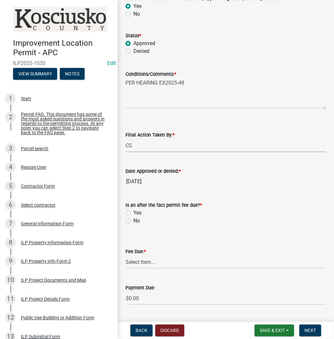
scroll to position [104, 0]
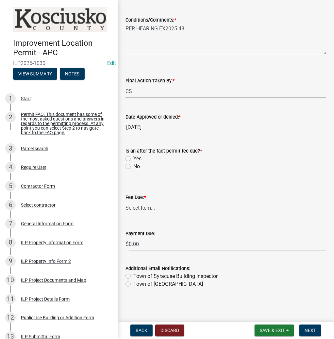
click at [133, 166] on label "No" at bounding box center [136, 167] width 7 height 8
click at [133, 166] on input "No" at bounding box center [135, 165] width 4 height 4
click at [140, 206] on select "Select Item... N/A $10.00 $25.00 $125.00 $250 $500 $500 + $10.00 for every 10 s…" at bounding box center [225, 207] width 200 height 13
click at [125, 214] on select "Select Item... N/A $10.00 $25.00 $125.00 $250 $500 $500 + $10.00 for every 10 s…" at bounding box center [225, 207] width 200 height 13
click at [303, 328] on button "Next" at bounding box center [310, 331] width 22 height 12
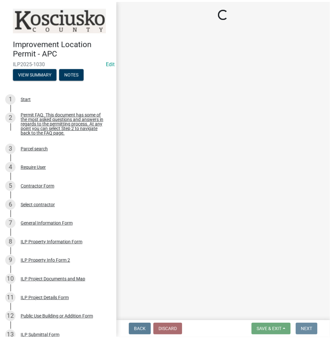
scroll to position [0, 0]
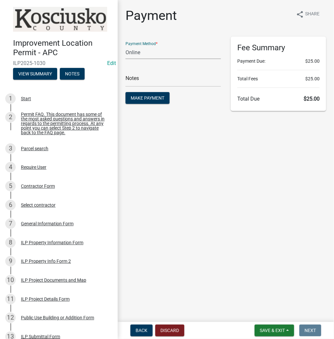
click at [155, 48] on select "Credit Card POS Check Cash Online" at bounding box center [172, 52] width 95 height 13
click at [125, 46] on select "Credit Card POS Check Cash Online" at bounding box center [172, 52] width 95 height 13
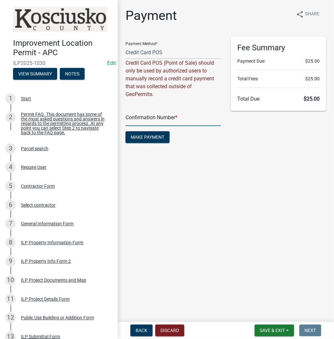
click at [170, 118] on input "text" at bounding box center [172, 119] width 95 height 13
paste input "14826290"
click at [161, 137] on span "Make Payment" at bounding box center [148, 137] width 34 height 5
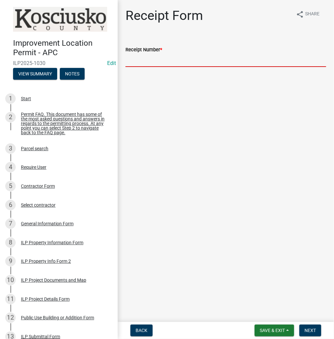
click at [137, 63] on input "Receipt Number *" at bounding box center [225, 60] width 200 height 13
paste input "14826290"
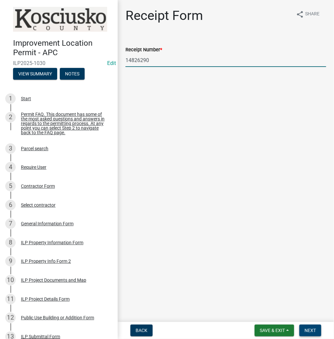
click at [309, 326] on button "Next" at bounding box center [310, 331] width 22 height 12
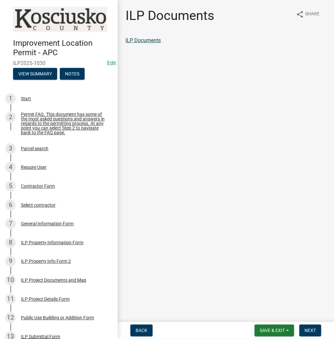
click at [136, 40] on link "ILP Documents" at bounding box center [142, 40] width 35 height 6
click at [310, 328] on span "Next" at bounding box center [309, 330] width 11 height 5
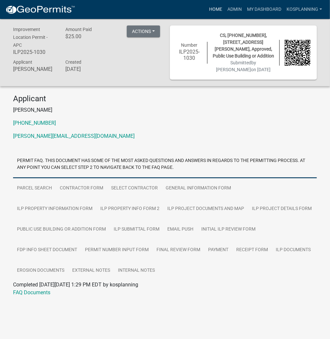
click at [214, 9] on link "Home" at bounding box center [215, 9] width 18 height 12
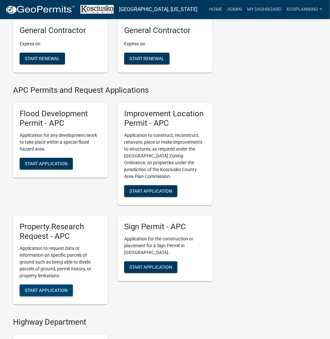
click at [41, 293] on span "Start Application" at bounding box center [46, 289] width 43 height 5
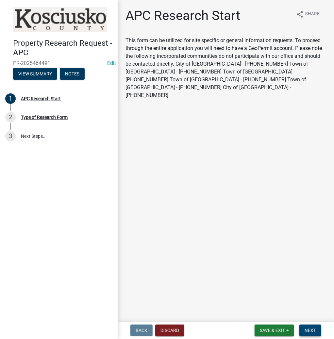
click at [312, 333] on span "Next" at bounding box center [309, 330] width 11 height 5
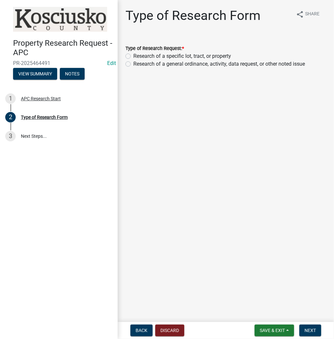
click at [133, 56] on label "Research of a specific lot, tract, or property" at bounding box center [182, 56] width 98 height 8
click at [133, 56] on input "Research of a specific lot, tract, or property" at bounding box center [135, 54] width 4 height 4
click at [311, 330] on span "Next" at bounding box center [309, 330] width 11 height 5
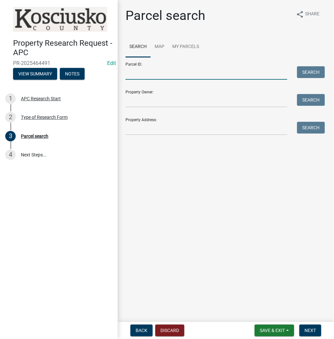
click at [150, 77] on input "Parcel ID:" at bounding box center [206, 72] width 162 height 13
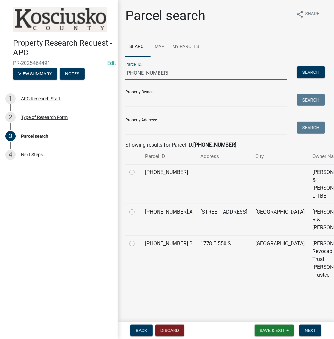
click at [137, 168] on label at bounding box center [137, 168] width 0 height 0
click at [137, 173] on input "radio" at bounding box center [139, 170] width 4 height 4
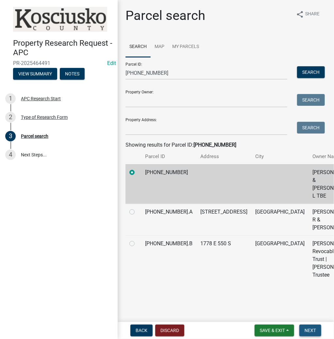
click at [312, 332] on span "Next" at bounding box center [309, 330] width 11 height 5
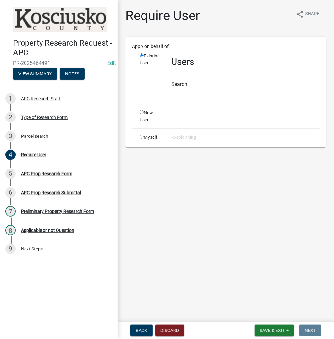
click at [141, 136] on input "radio" at bounding box center [141, 137] width 4 height 4
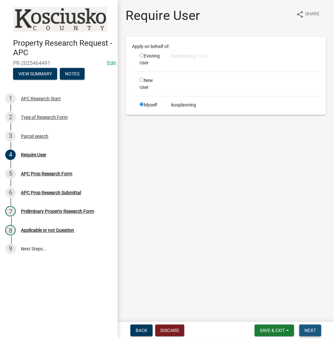
click at [310, 330] on span "Next" at bounding box center [309, 330] width 11 height 5
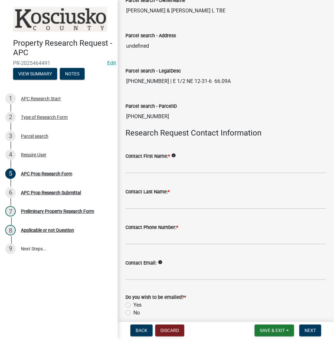
scroll to position [78, 0]
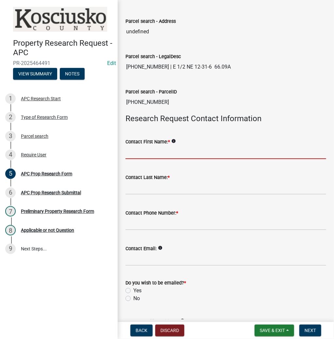
click at [166, 147] on input "Contact First Name: *" at bounding box center [225, 152] width 200 height 13
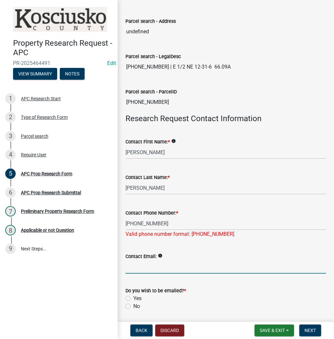
click at [188, 215] on div "Contact Phone Number: *" at bounding box center [225, 213] width 200 height 8
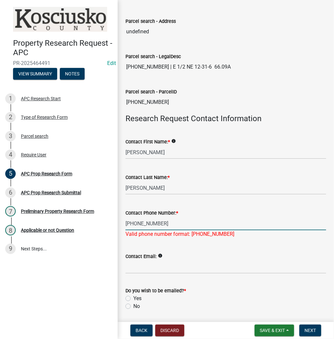
click at [187, 223] on input "[PHONE_NUMBER]" at bounding box center [225, 223] width 200 height 13
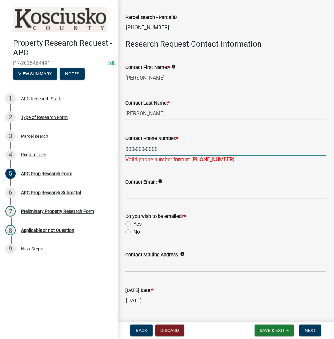
scroll to position [171, 0]
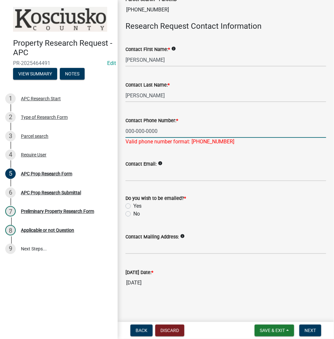
click at [133, 214] on label "No" at bounding box center [136, 214] width 7 height 8
click at [133, 214] on input "No" at bounding box center [135, 212] width 4 height 4
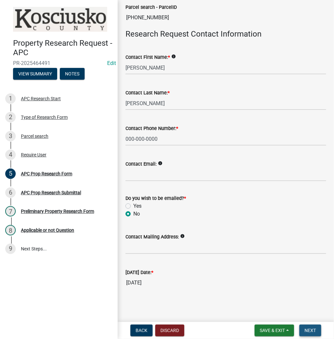
click at [309, 330] on span "Next" at bounding box center [309, 330] width 11 height 5
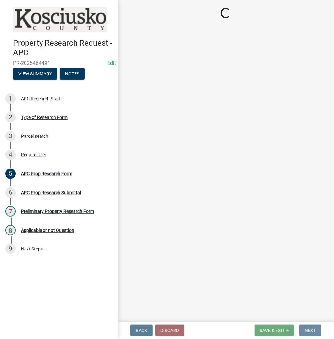
scroll to position [0, 0]
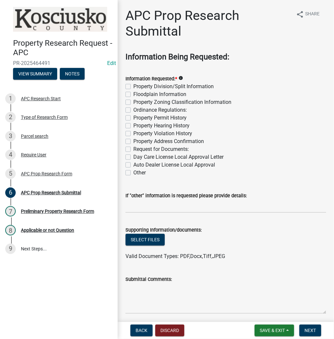
click at [133, 87] on label "Property Division/Split Information" at bounding box center [173, 87] width 80 height 8
click at [133, 87] on input "Property Division/Split Information" at bounding box center [135, 85] width 4 height 4
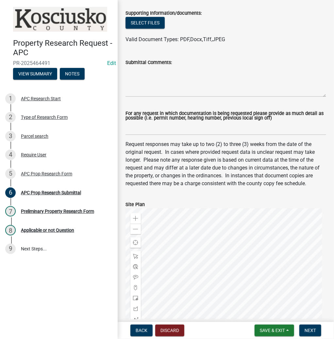
scroll to position [313, 0]
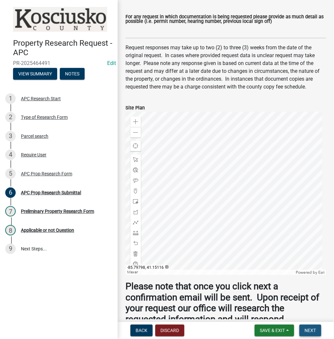
click at [310, 331] on span "Next" at bounding box center [309, 330] width 11 height 5
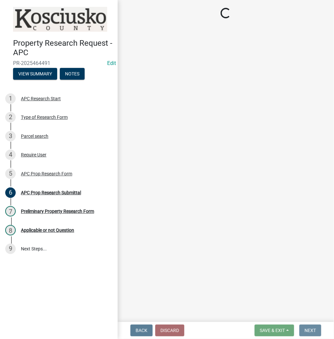
scroll to position [0, 0]
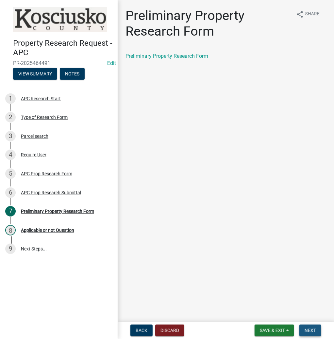
click at [308, 330] on span "Next" at bounding box center [309, 330] width 11 height 5
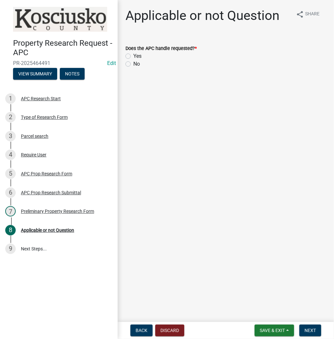
click at [133, 56] on label "Yes" at bounding box center [137, 56] width 8 height 8
click at [133, 56] on input "Yes" at bounding box center [135, 54] width 4 height 4
click at [308, 330] on span "Next" at bounding box center [309, 330] width 11 height 5
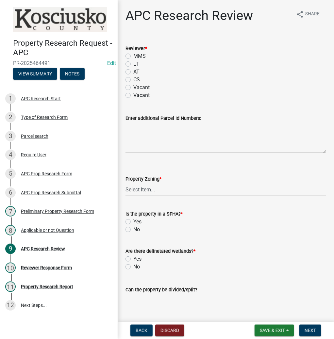
click at [133, 64] on label "LT" at bounding box center [136, 64] width 6 height 8
click at [133, 64] on input "LT" at bounding box center [135, 62] width 4 height 4
click at [143, 189] on select "Select Item... Agricultural Agricultural 2 Residential Commercial Industrial 1 …" at bounding box center [225, 189] width 200 height 13
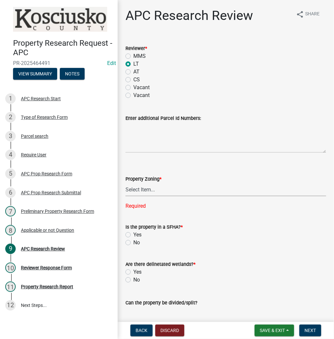
click at [159, 191] on select "Select Item... Agricultural Agricultural 2 Residential Commercial Industrial 1 …" at bounding box center [225, 189] width 200 height 13
click at [125, 183] on select "Select Item... Agricultural Agricultural 2 Residential Commercial Industrial 1 …" at bounding box center [225, 189] width 200 height 13
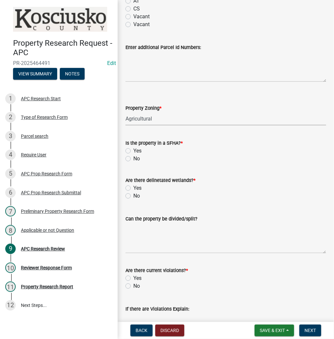
scroll to position [78, 0]
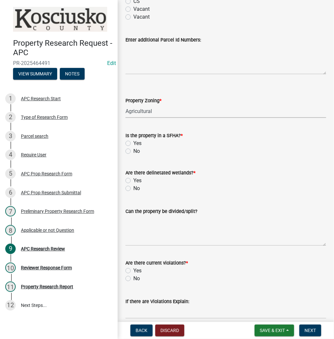
click at [133, 144] on label "Yes" at bounding box center [137, 143] width 8 height 8
click at [133, 144] on input "Yes" at bounding box center [135, 141] width 4 height 4
click at [133, 188] on label "No" at bounding box center [136, 188] width 7 height 8
click at [133, 188] on input "No" at bounding box center [135, 186] width 4 height 4
click at [149, 232] on textarea "Can the property be divided/split?" at bounding box center [225, 230] width 200 height 31
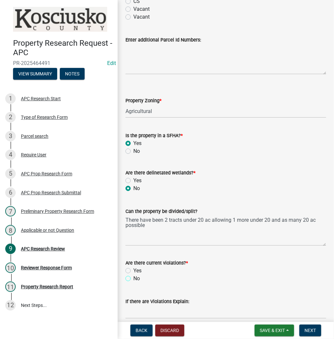
click at [133, 275] on input "No" at bounding box center [135, 277] width 4 height 4
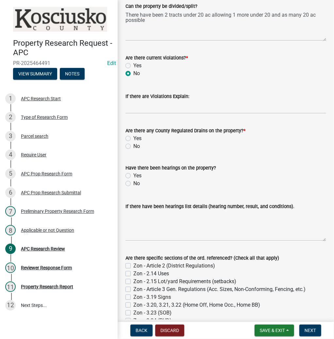
scroll to position [287, 0]
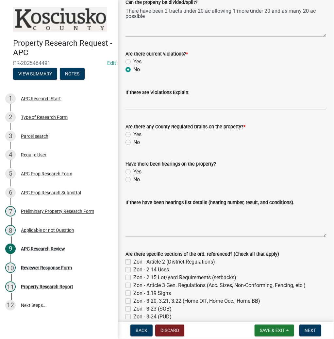
click at [133, 134] on label "Yes" at bounding box center [137, 135] width 8 height 8
click at [133, 134] on input "Yes" at bounding box center [135, 133] width 4 height 4
click at [133, 180] on label "No" at bounding box center [136, 180] width 7 height 8
click at [133, 180] on input "No" at bounding box center [135, 178] width 4 height 4
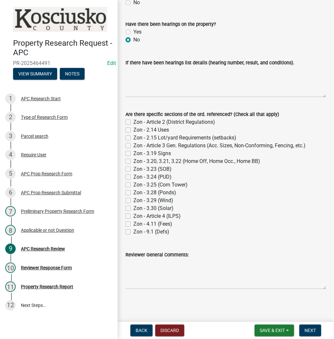
scroll to position [428, 0]
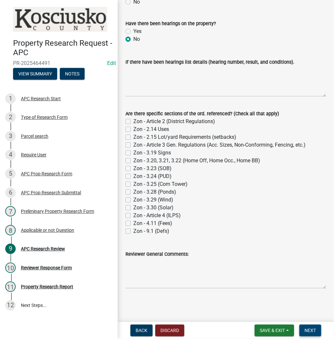
click at [311, 332] on span "Next" at bounding box center [309, 330] width 11 height 5
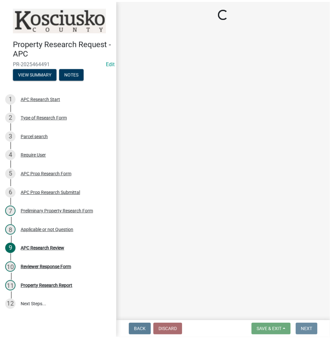
scroll to position [0, 0]
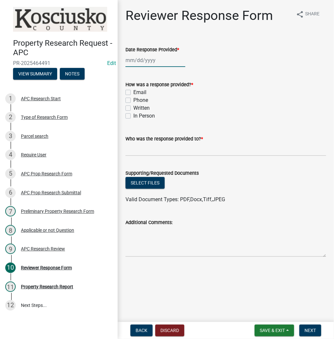
click at [147, 57] on div at bounding box center [155, 60] width 60 height 13
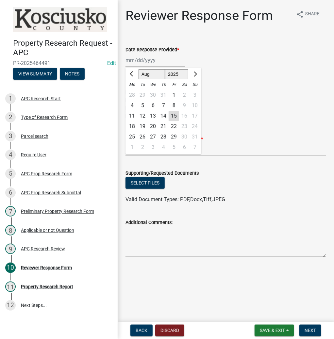
click at [172, 114] on div "15" at bounding box center [173, 116] width 10 height 10
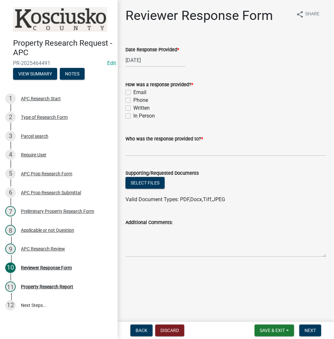
click at [133, 115] on label "In Person" at bounding box center [144, 116] width 22 height 8
click at [133, 115] on input "In Person" at bounding box center [135, 114] width 4 height 4
click at [143, 148] on input "Who was the response provided to? *" at bounding box center [225, 149] width 200 height 13
click at [138, 181] on button "Select files" at bounding box center [144, 183] width 39 height 12
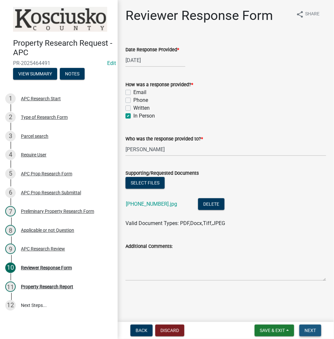
click at [309, 330] on span "Next" at bounding box center [309, 330] width 11 height 5
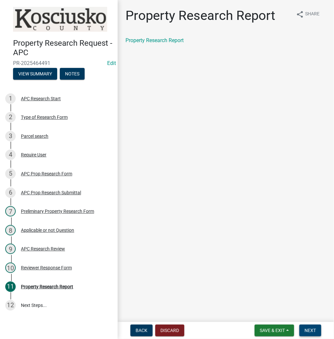
click at [314, 332] on span "Next" at bounding box center [309, 330] width 11 height 5
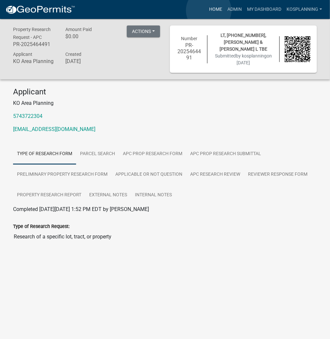
click at [209, 10] on link "Home" at bounding box center [215, 9] width 18 height 12
